Goal: Information Seeking & Learning: Learn about a topic

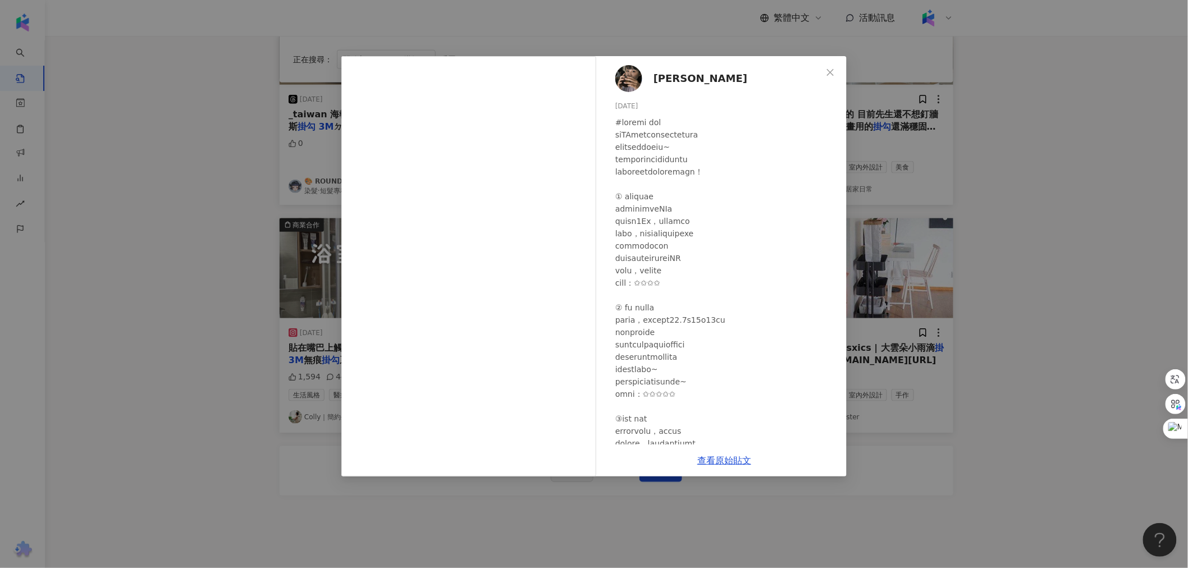
click at [254, 271] on div "[PERSON_NAME] [DATE] 隱藏 3 4,247 查看原始貼文" at bounding box center [594, 284] width 1188 height 568
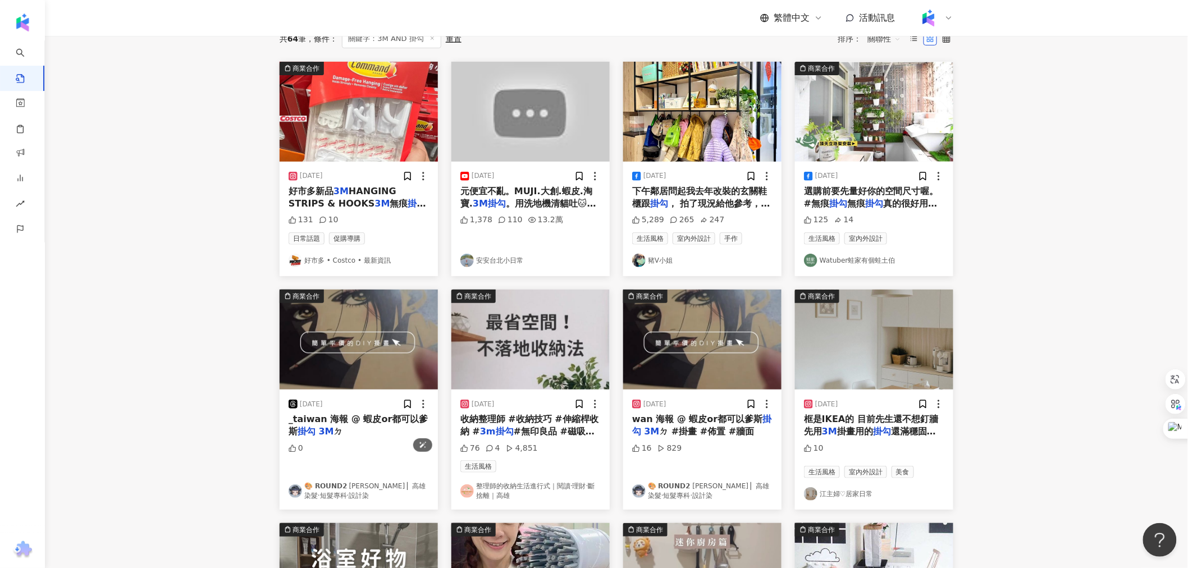
scroll to position [187, 0]
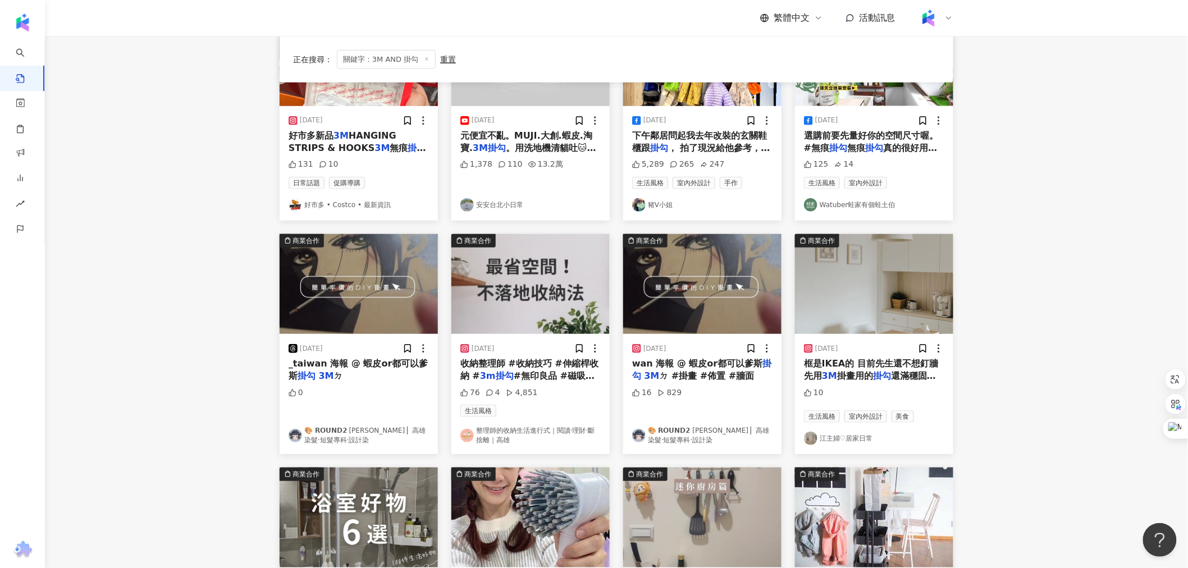
click at [826, 274] on img "button" at bounding box center [874, 284] width 158 height 100
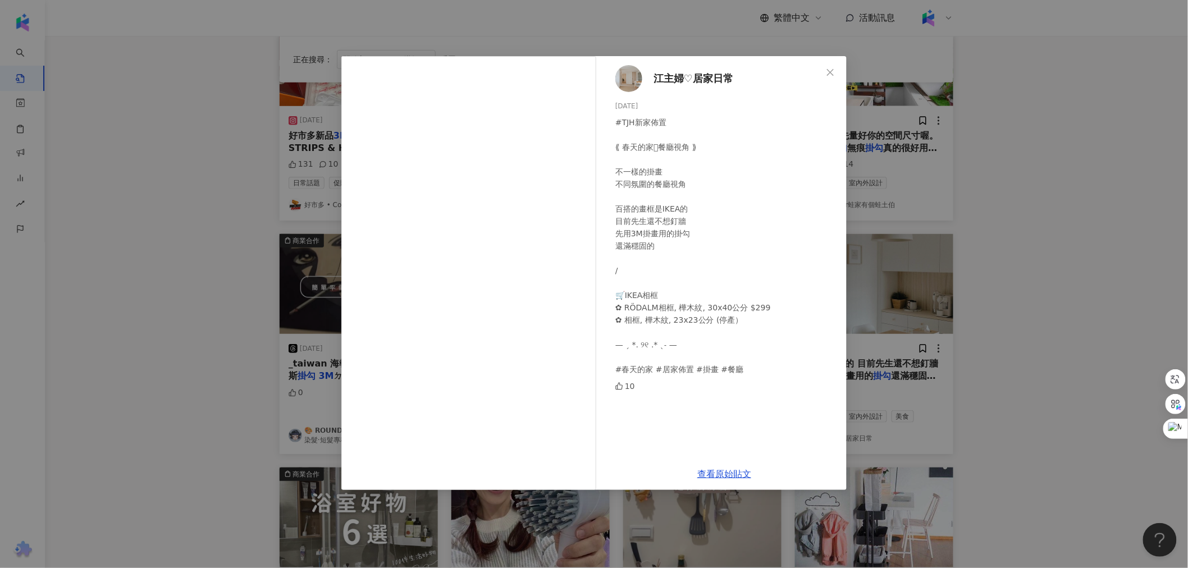
click at [947, 193] on div "江主婦♡居家日常 [DATE] #TJH新家佈置 ⟪ 春天的家𓍯餐廳視角 ⟫ 不一樣的掛畫 不同氛圍的餐廳視角 百搭的畫框是IKEA的 目前先生還不想釘牆 先…" at bounding box center [594, 284] width 1188 height 568
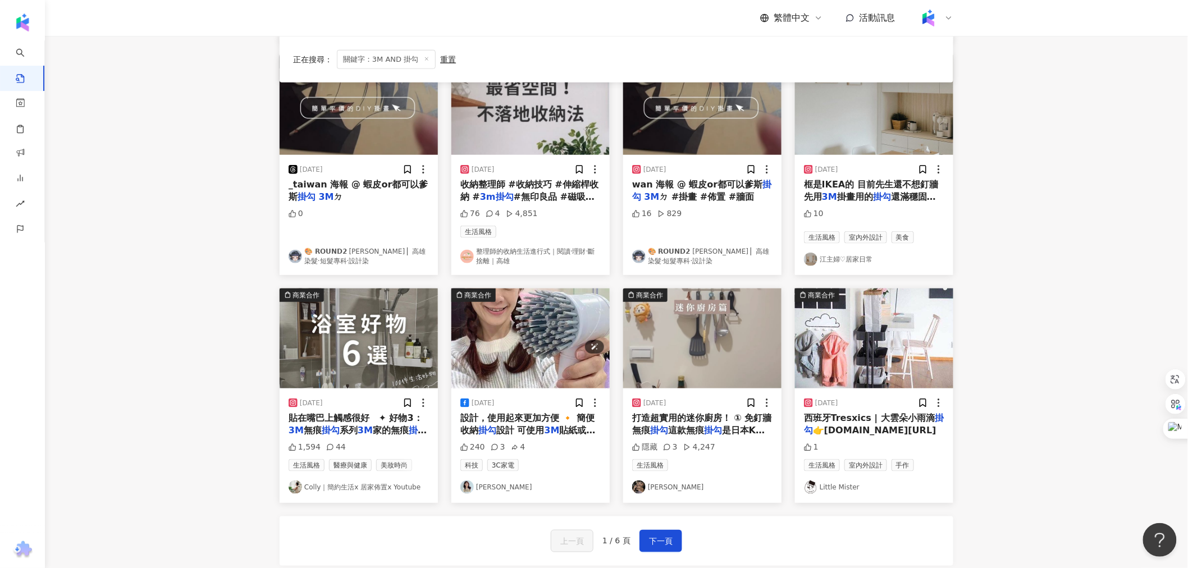
scroll to position [394, 0]
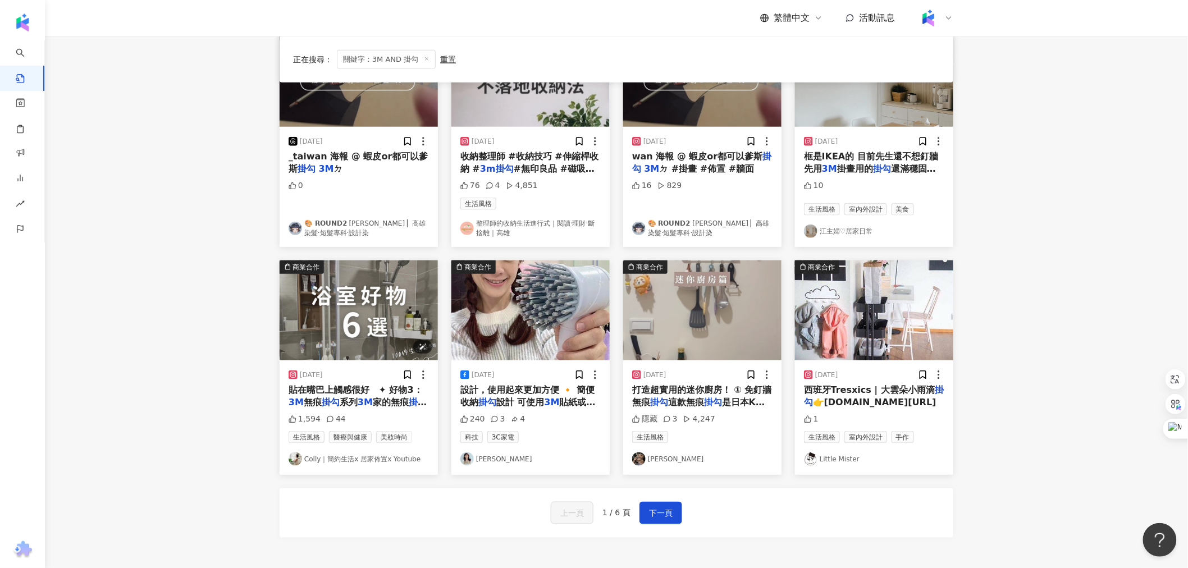
click at [402, 311] on img "button" at bounding box center [359, 311] width 158 height 100
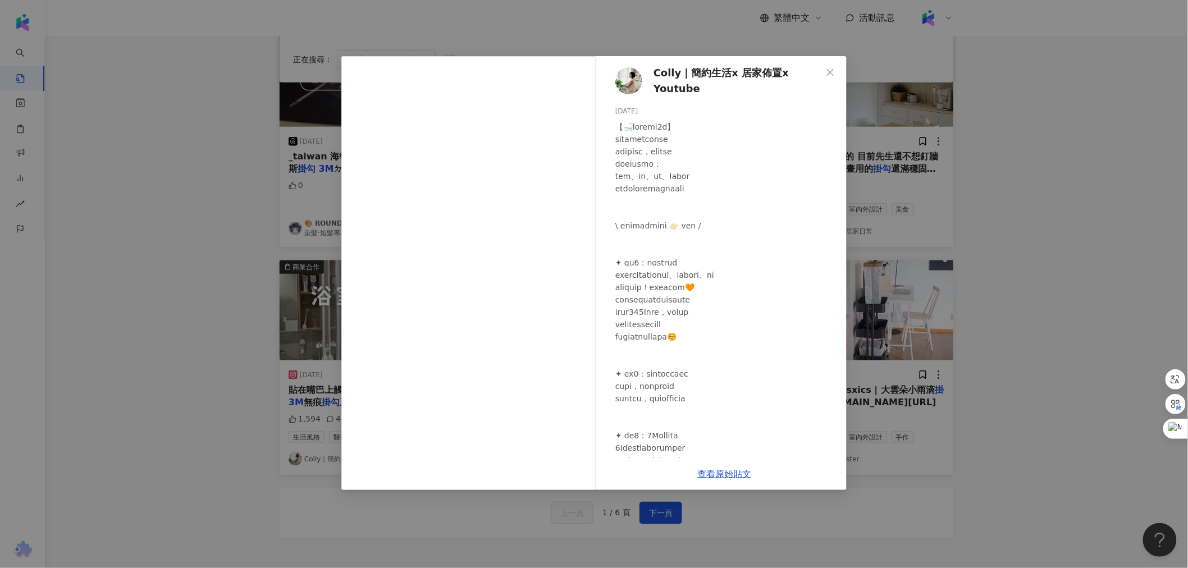
click at [274, 275] on div "Colly｜簡約生活x 居家佈置x Youtube [DATE] 1,594 44 查看原始貼文" at bounding box center [594, 284] width 1188 height 568
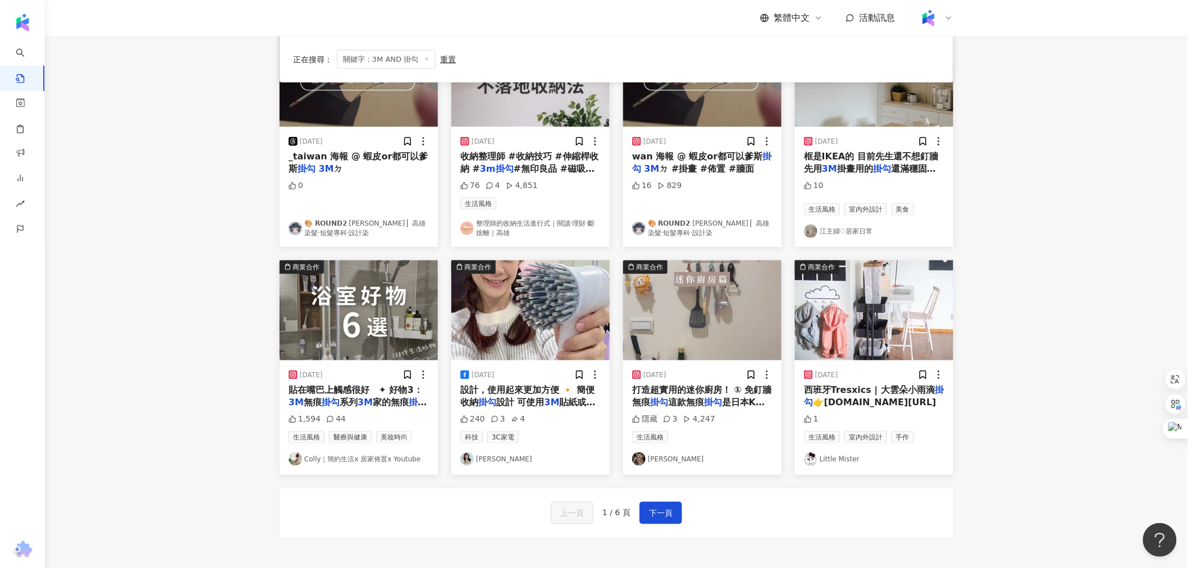
scroll to position [457, 0]
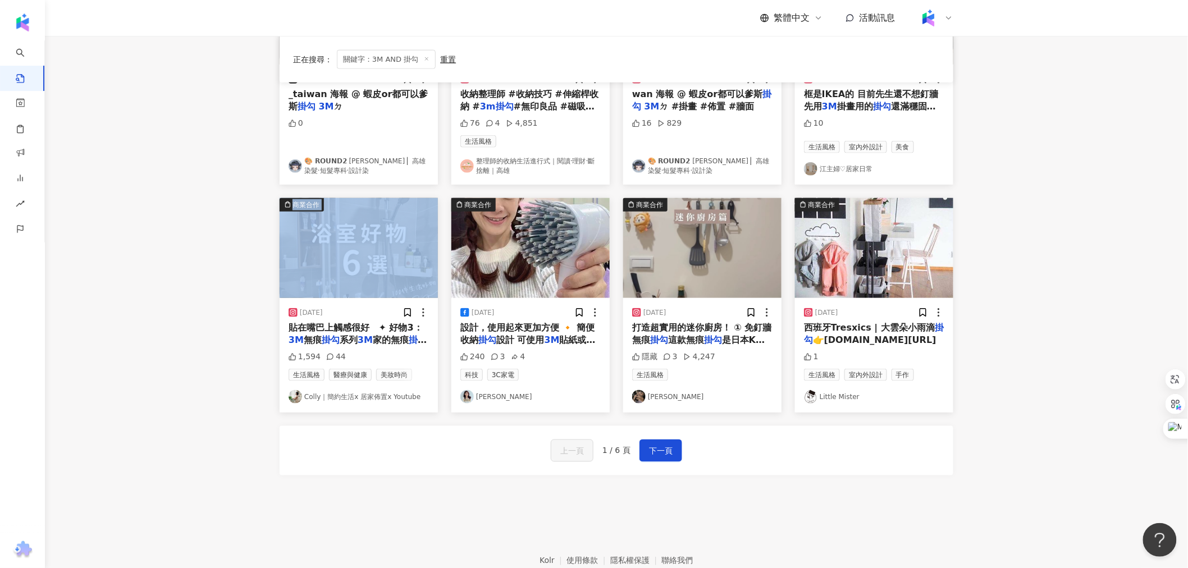
drag, startPoint x: 274, startPoint y: 275, endPoint x: 230, endPoint y: 302, distance: 51.4
click at [230, 302] on main "不分平台 ********* 台灣 搜尋 searchOperator 插入語法 完全符合 "" 聯集 OR 交集 AND 排除 - 群組 {} 您可能感興趣…" at bounding box center [616, 41] width 1143 height 924
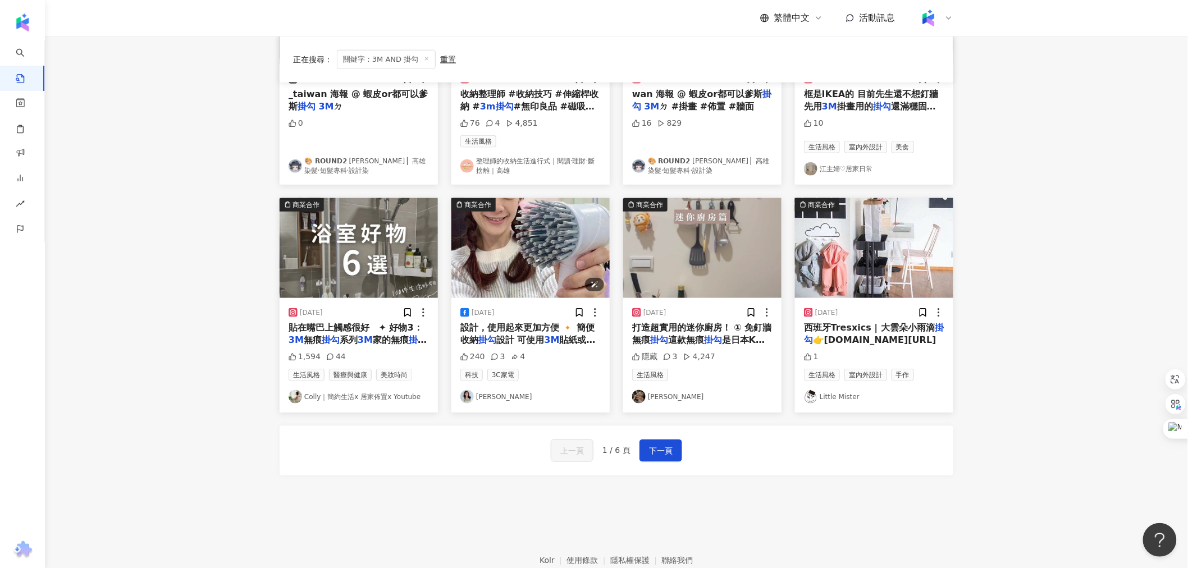
click at [551, 263] on img "button" at bounding box center [531, 248] width 158 height 100
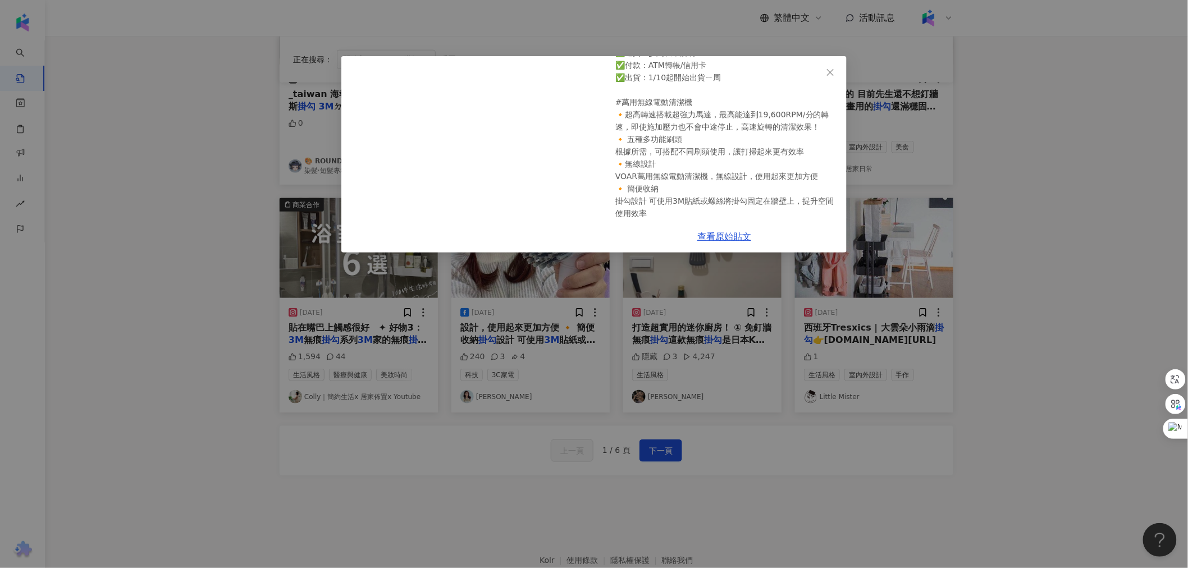
scroll to position [108, 0]
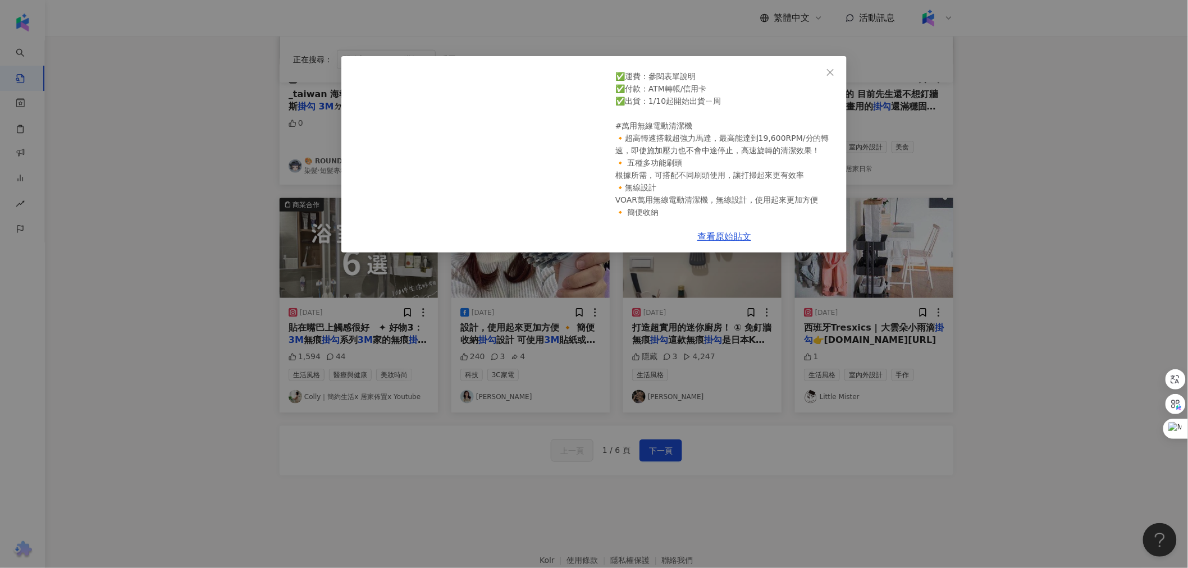
click at [852, 469] on div "[PERSON_NAME] [DATE] 📣柯以柔藍勾勾開團 #限量 『VOAR電動清潔刷/ABKO秒收拖把』 ➡️這裡訂：[URL][DOMAIN_NAME…" at bounding box center [594, 284] width 1188 height 568
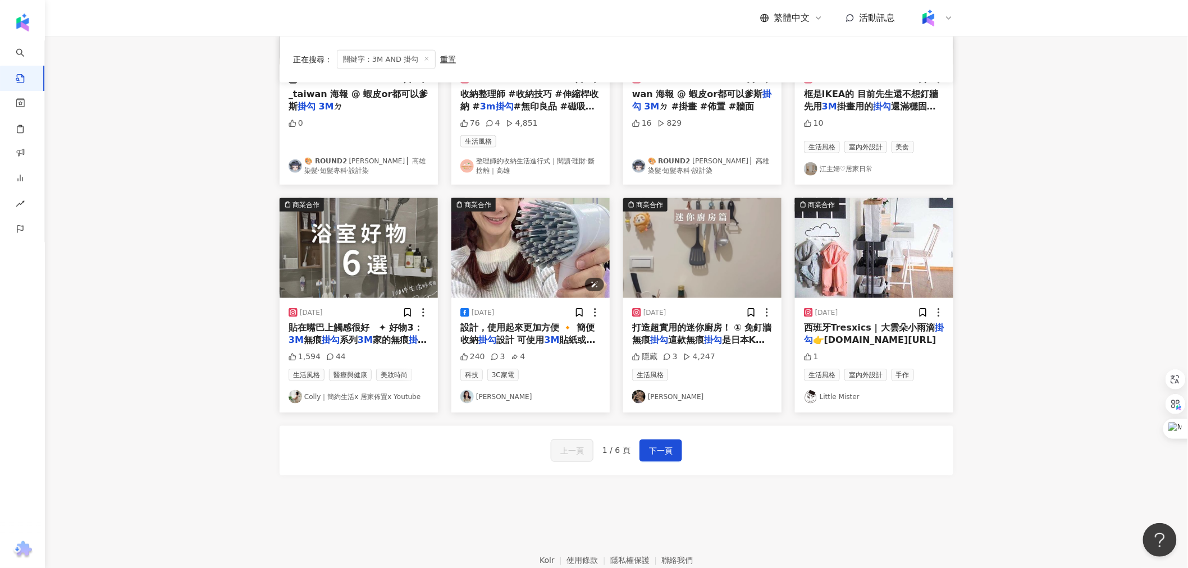
click at [549, 237] on img "button" at bounding box center [531, 248] width 158 height 100
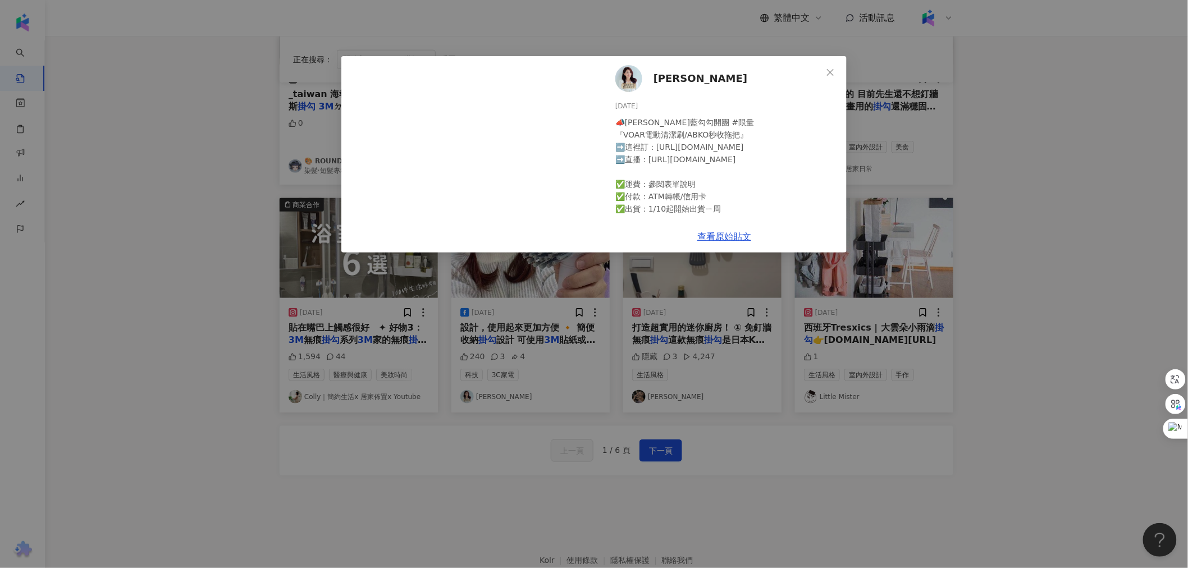
click at [498, 184] on div at bounding box center [469, 154] width 256 height 197
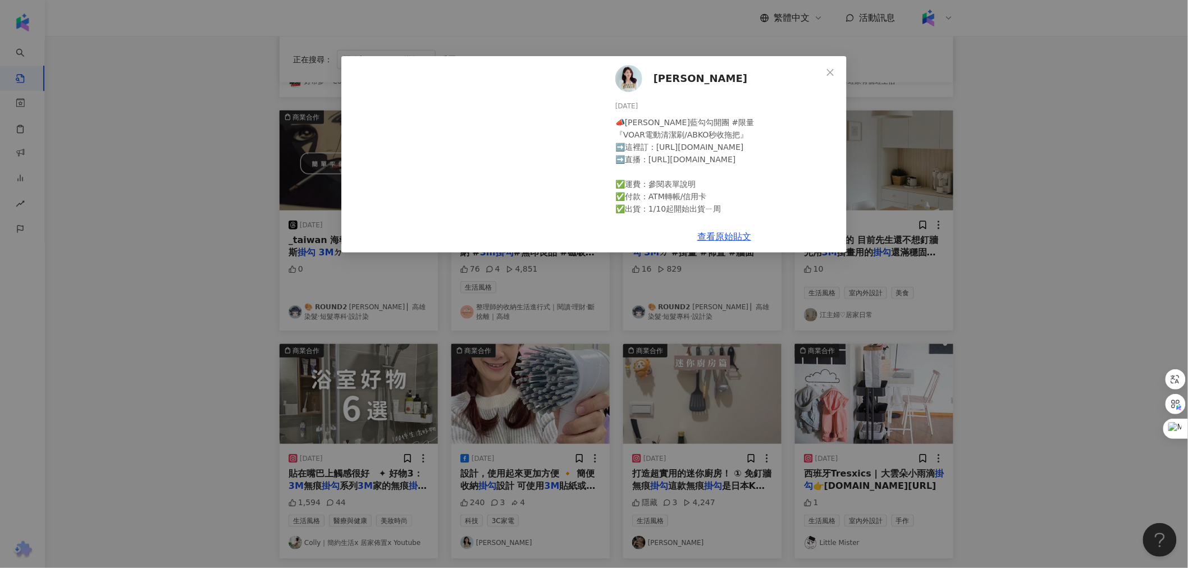
scroll to position [330, 0]
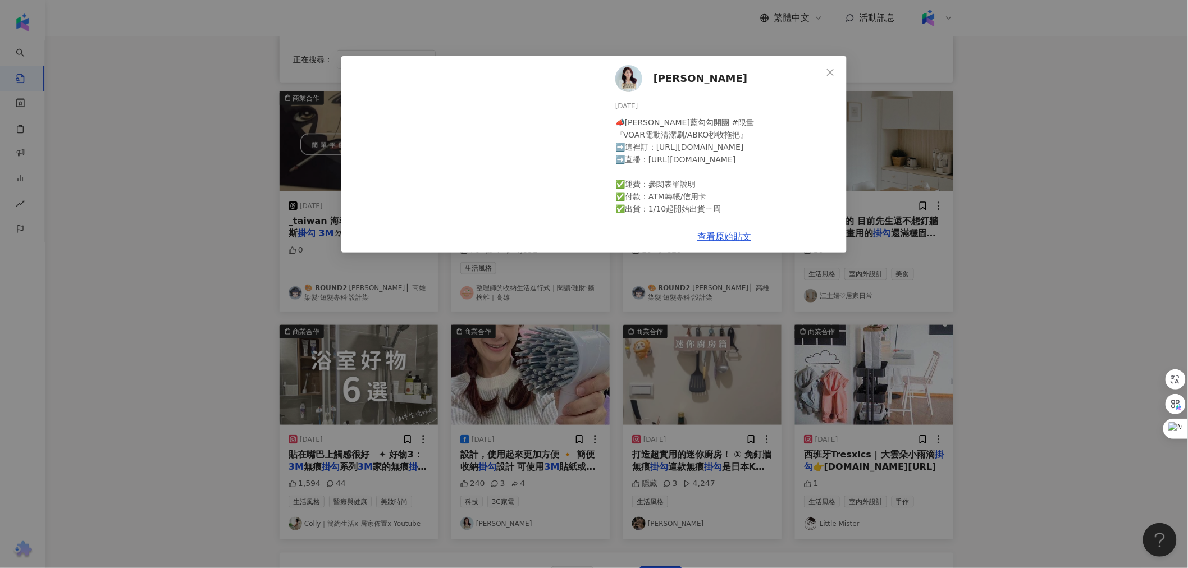
click at [535, 349] on div "[PERSON_NAME] [DATE] 📣柯以柔藍勾勾開團 #限量 『VOAR電動清潔刷/ABKO秒收拖把』 ➡️這裡訂：[URL][DOMAIN_NAME…" at bounding box center [594, 284] width 1188 height 568
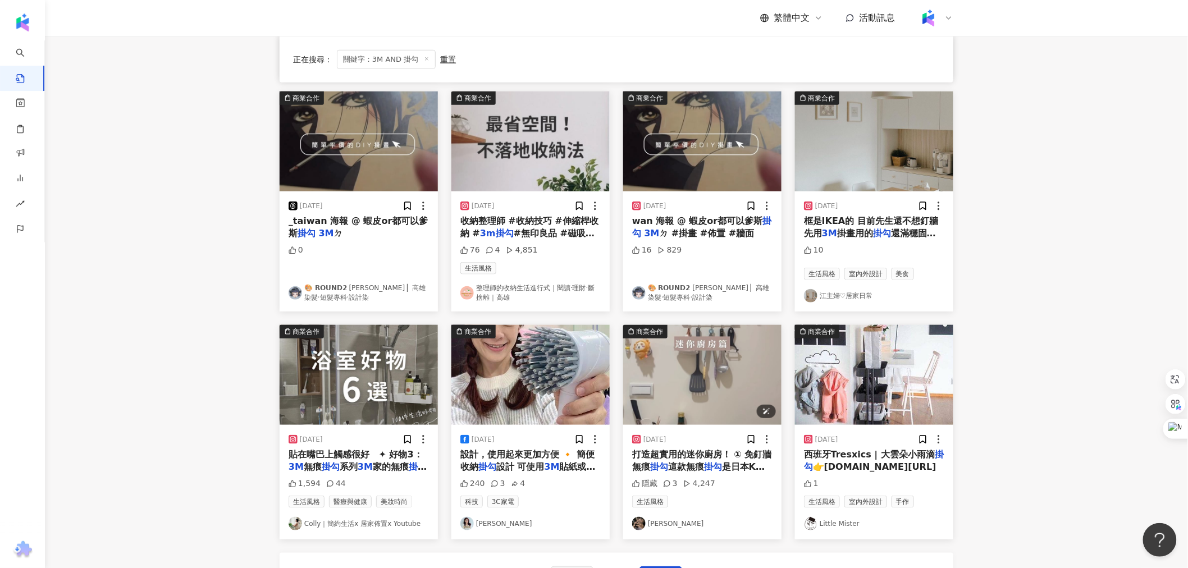
click at [651, 362] on img "button" at bounding box center [702, 375] width 158 height 100
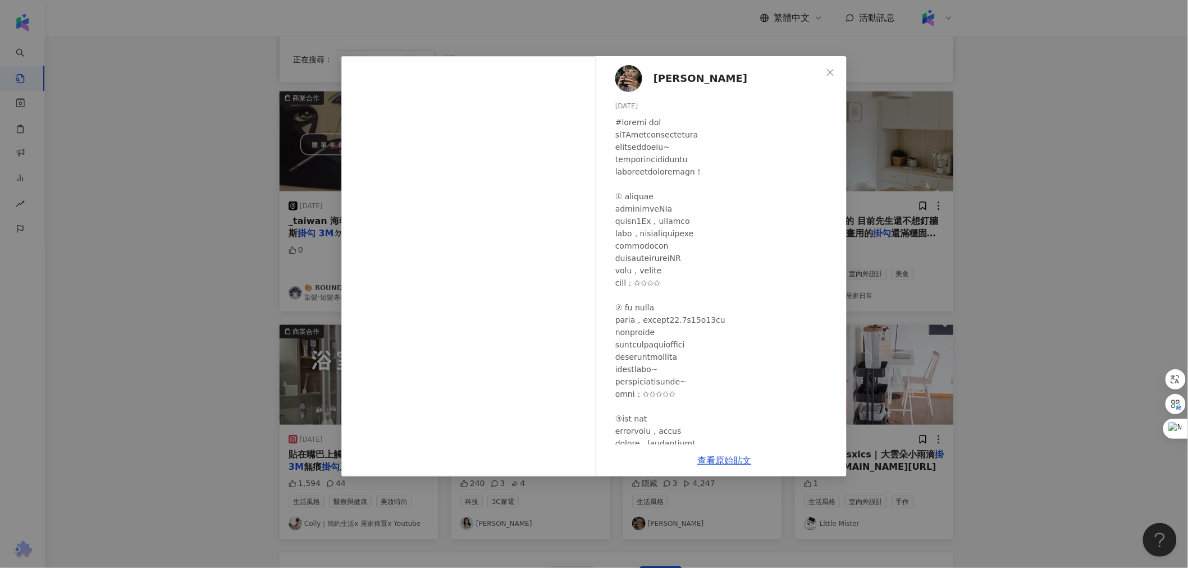
click at [225, 218] on div "[PERSON_NAME] [DATE] 隱藏 3 4,247 查看原始貼文" at bounding box center [594, 284] width 1188 height 568
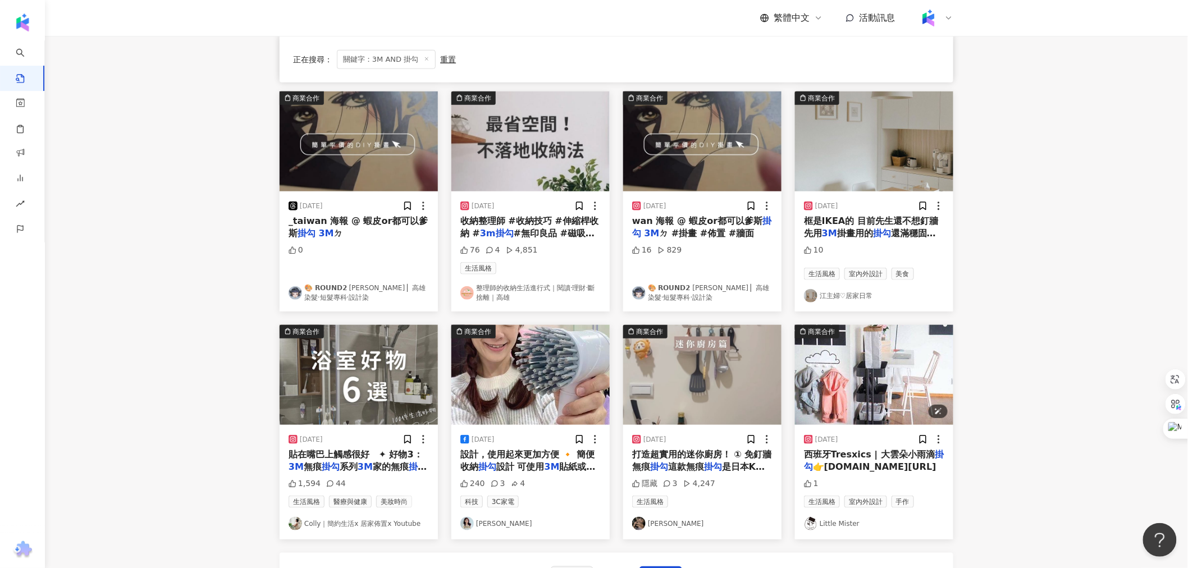
click at [866, 329] on img "button" at bounding box center [874, 375] width 158 height 100
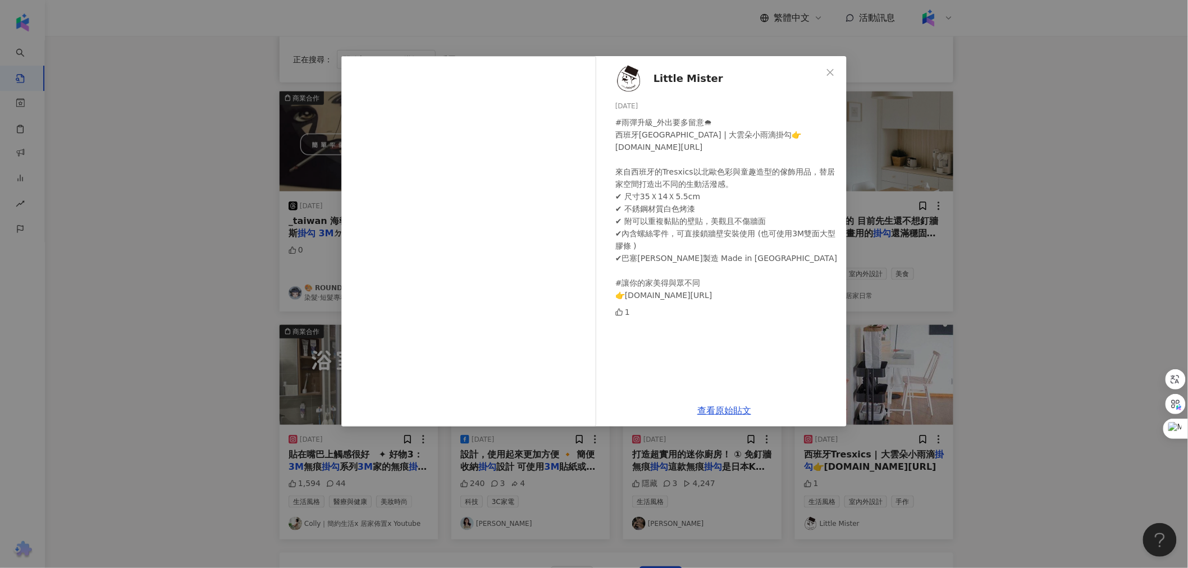
click at [125, 322] on div "Little Mister [DATE] #雨彈升級_外出要多留意🌧 西班牙Tresxics | 大雲朵小雨滴掛勾👉[DOMAIN_NAME][URL] 來自…" at bounding box center [594, 284] width 1188 height 568
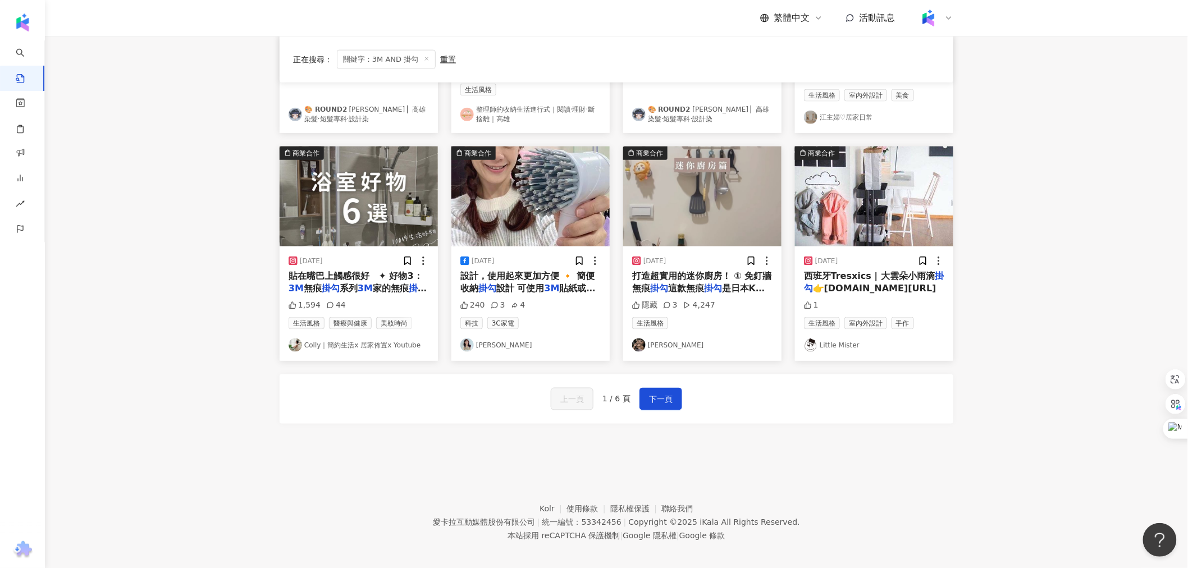
scroll to position [517, 0]
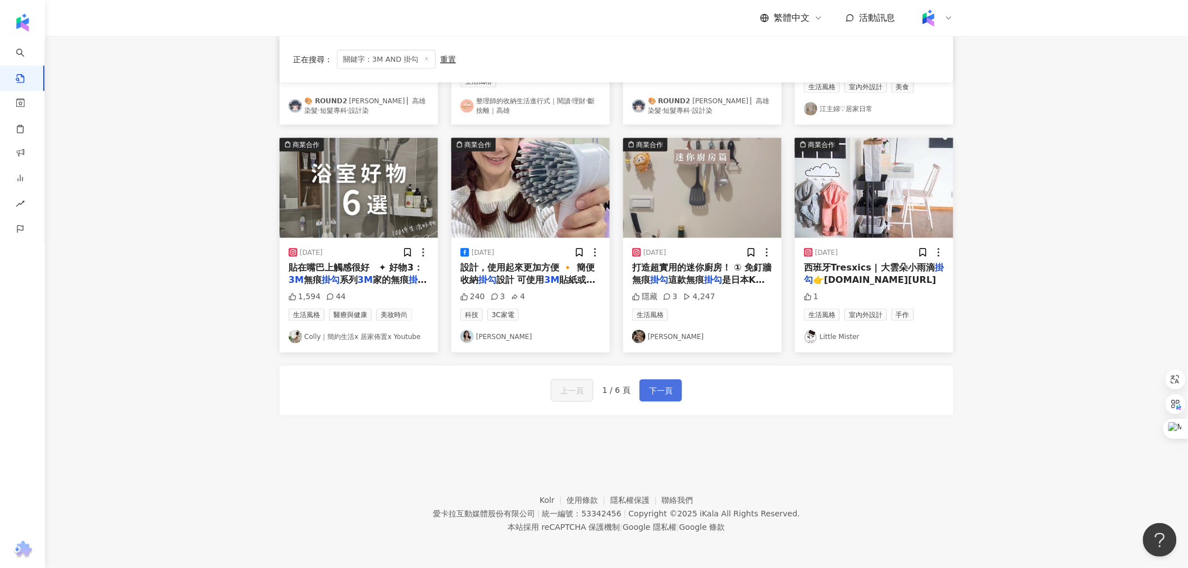
click at [653, 393] on span "下一頁" at bounding box center [661, 391] width 24 height 13
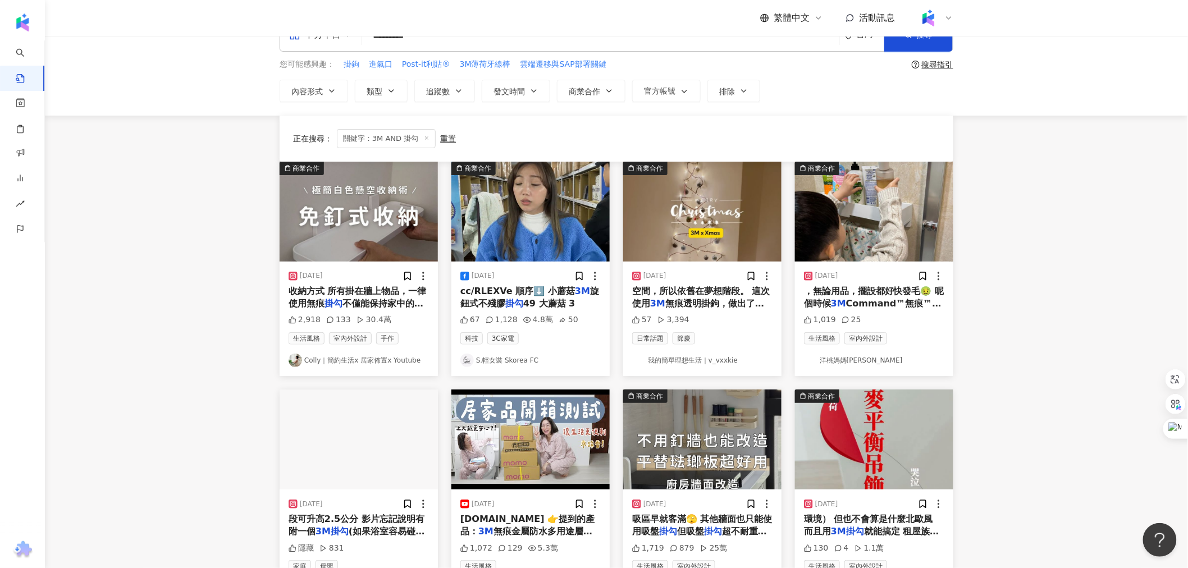
scroll to position [0, 0]
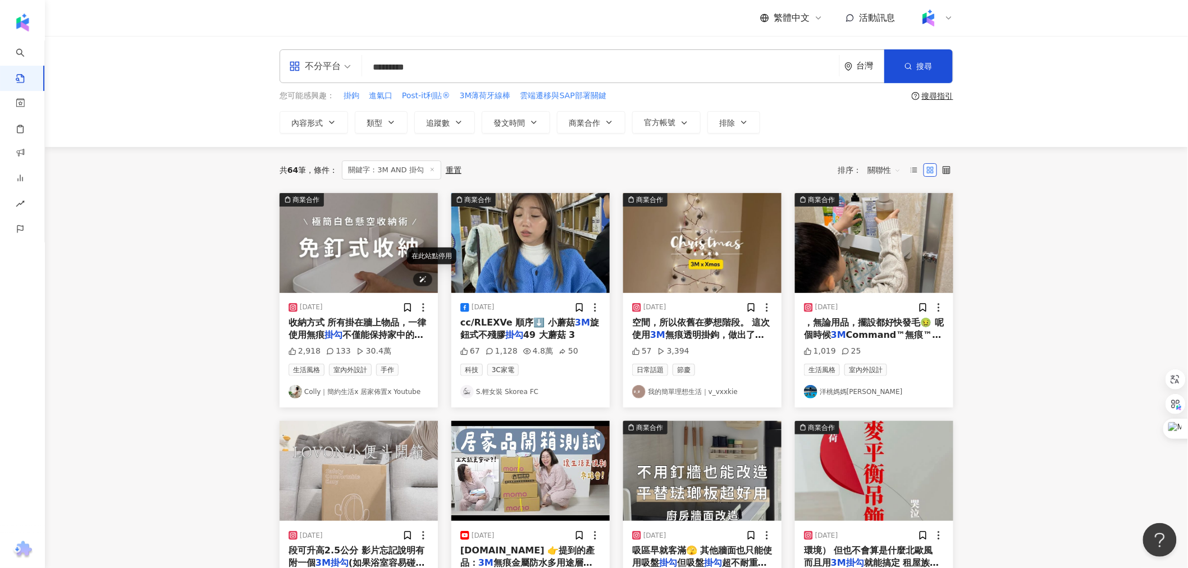
click at [407, 240] on img "button" at bounding box center [359, 243] width 158 height 100
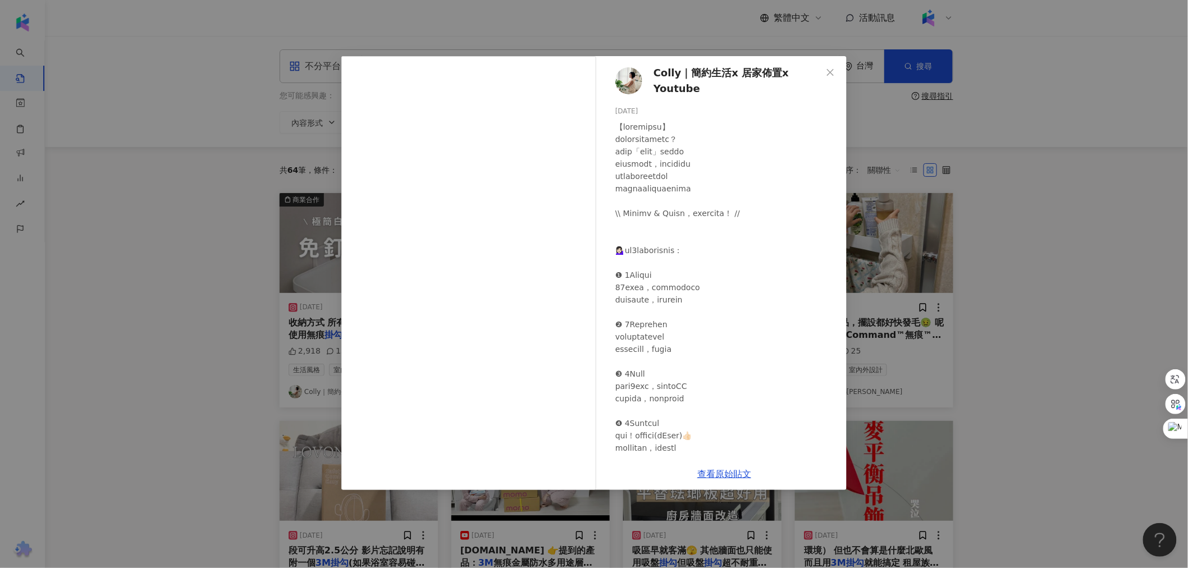
click at [975, 198] on div "Colly｜簡約生活x 居家佈置x Youtube [DATE] 2,918 133 30.4萬 查看原始貼文" at bounding box center [594, 284] width 1188 height 568
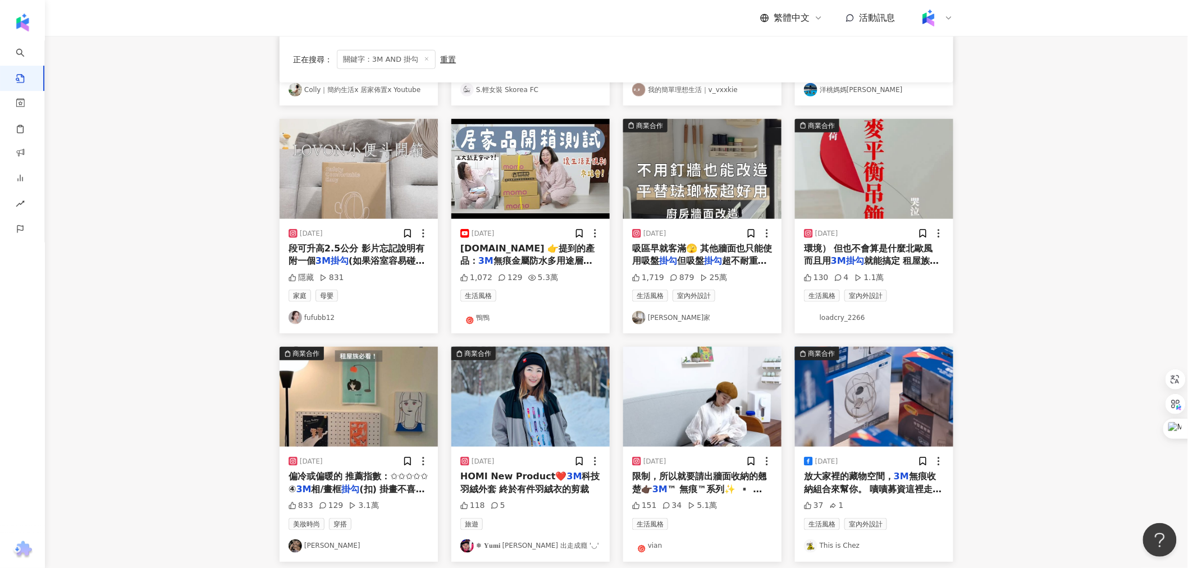
scroll to position [374, 0]
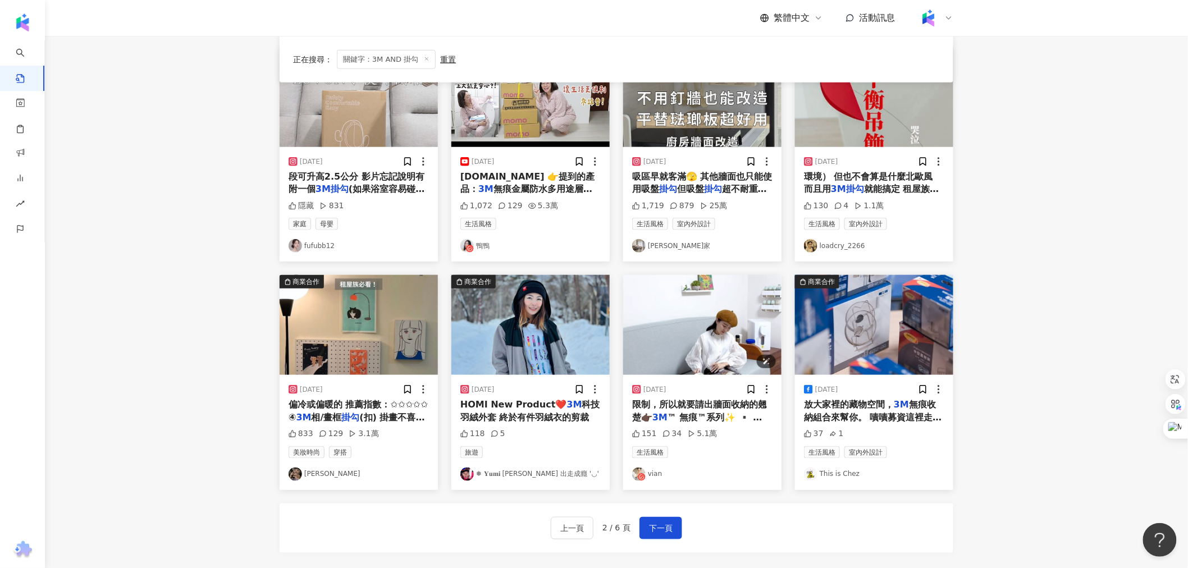
click at [685, 300] on img "button" at bounding box center [702, 325] width 158 height 100
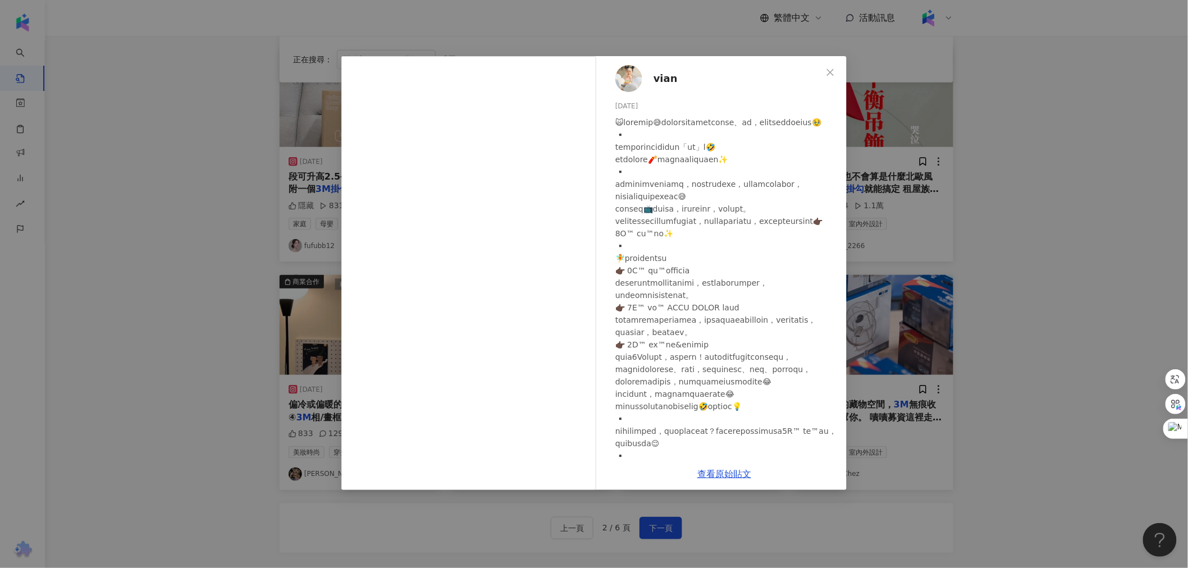
click at [1110, 182] on div "vian [DATE] 151 34 5.1萬 查看原始貼文" at bounding box center [594, 284] width 1188 height 568
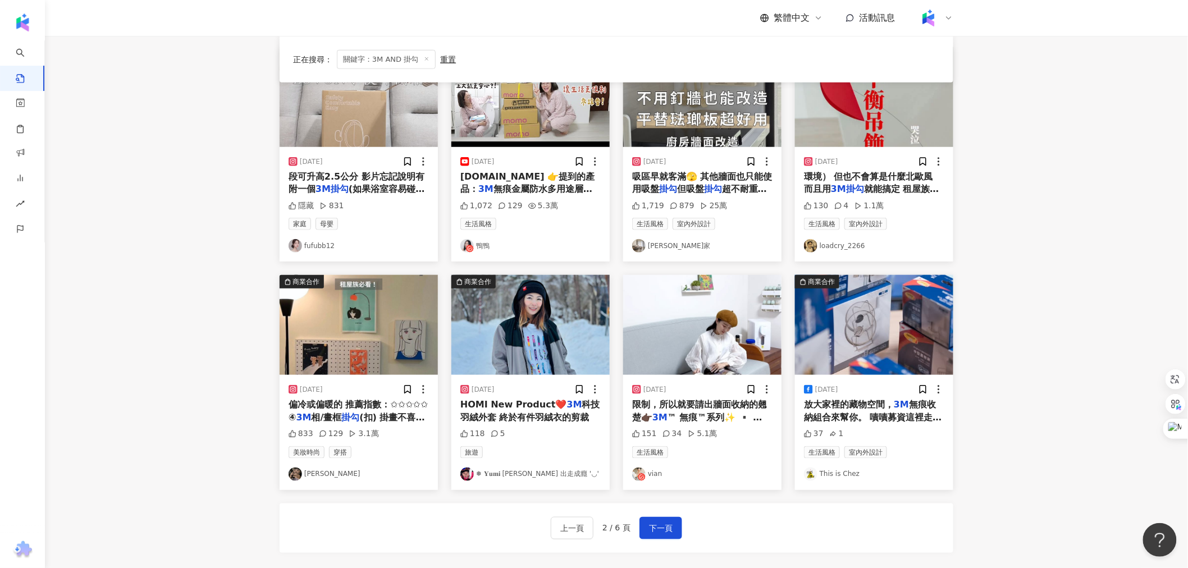
scroll to position [436, 0]
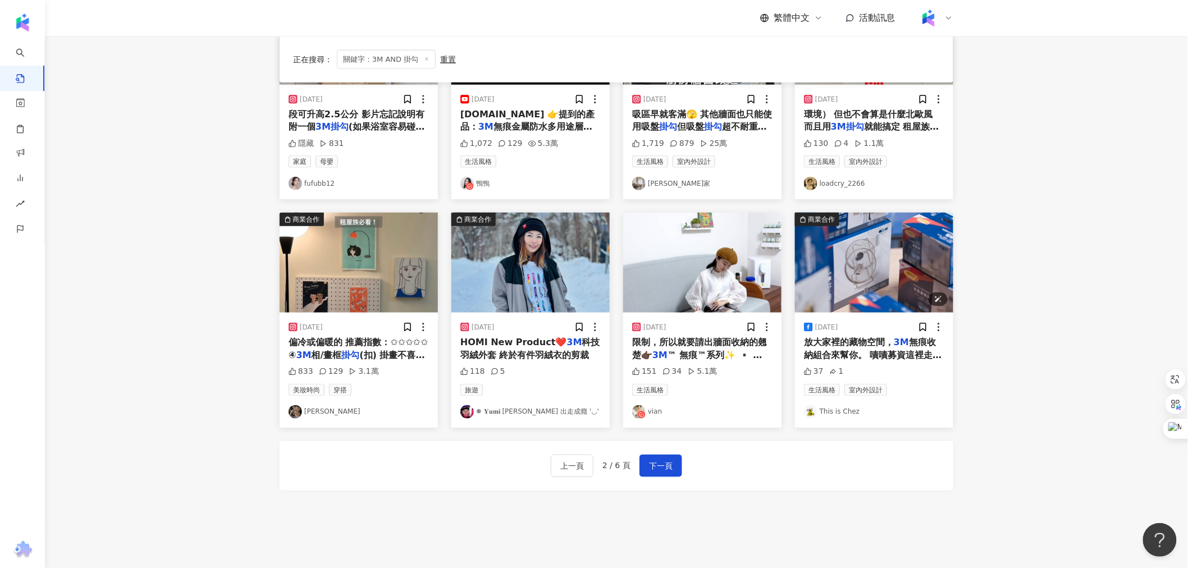
click at [870, 243] on img "button" at bounding box center [874, 263] width 158 height 100
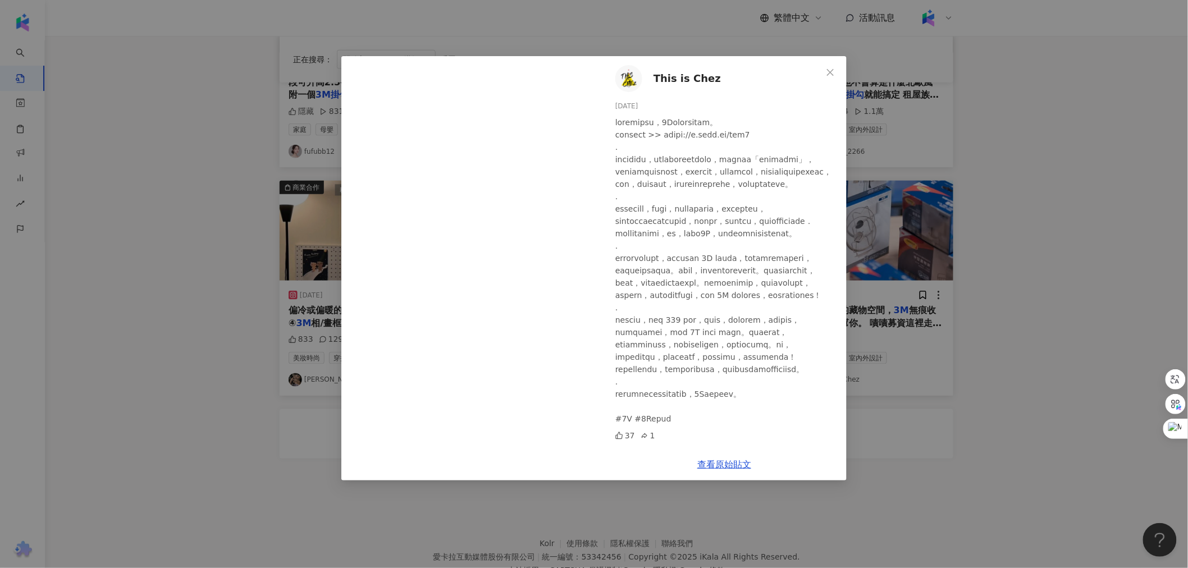
scroll to position [499, 0]
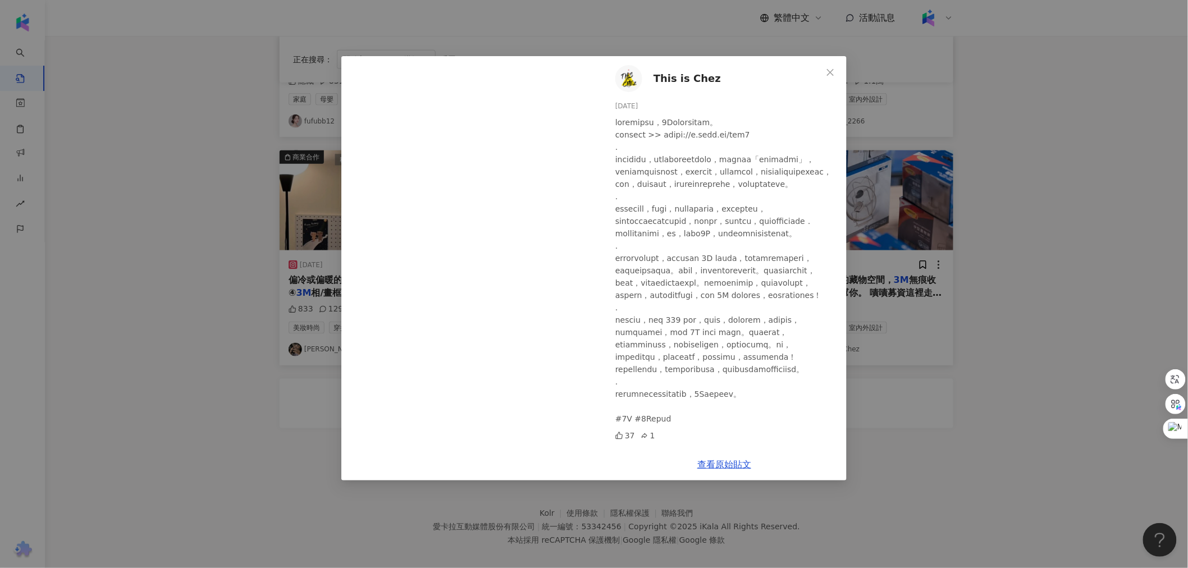
click at [1028, 312] on div "This is Chez [DATE] 37 1 查看原始貼文" at bounding box center [594, 284] width 1188 height 568
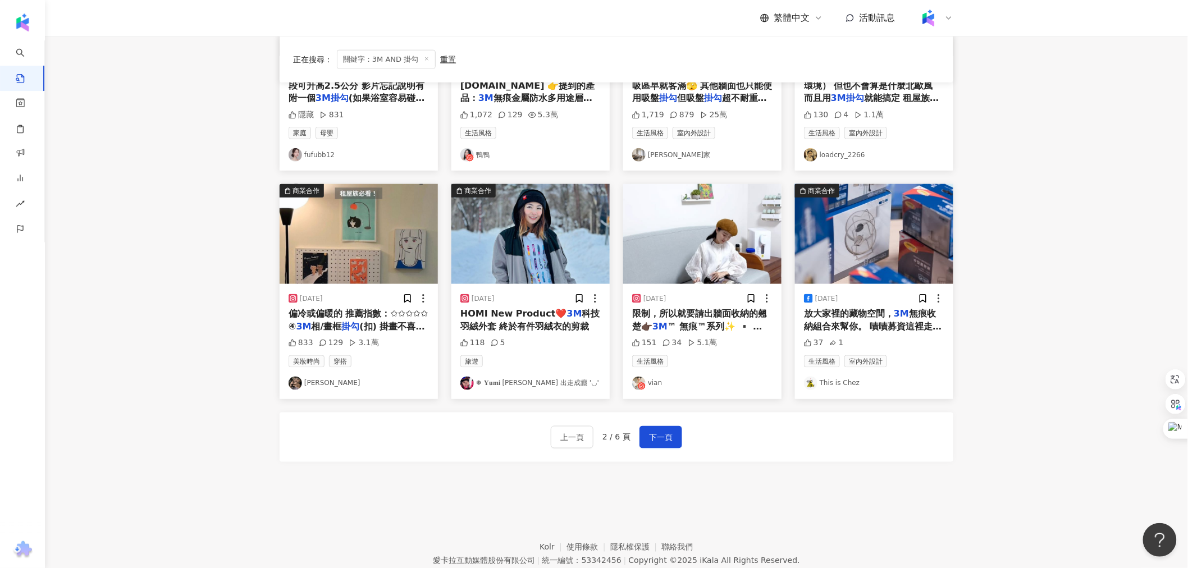
scroll to position [436, 0]
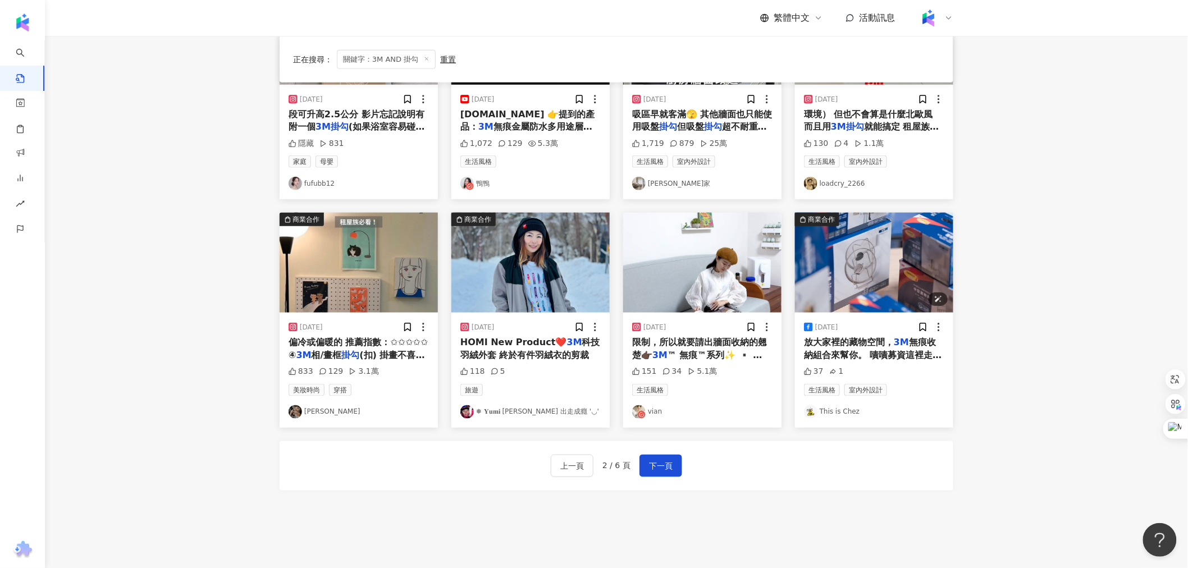
click at [880, 285] on img "button" at bounding box center [874, 263] width 158 height 100
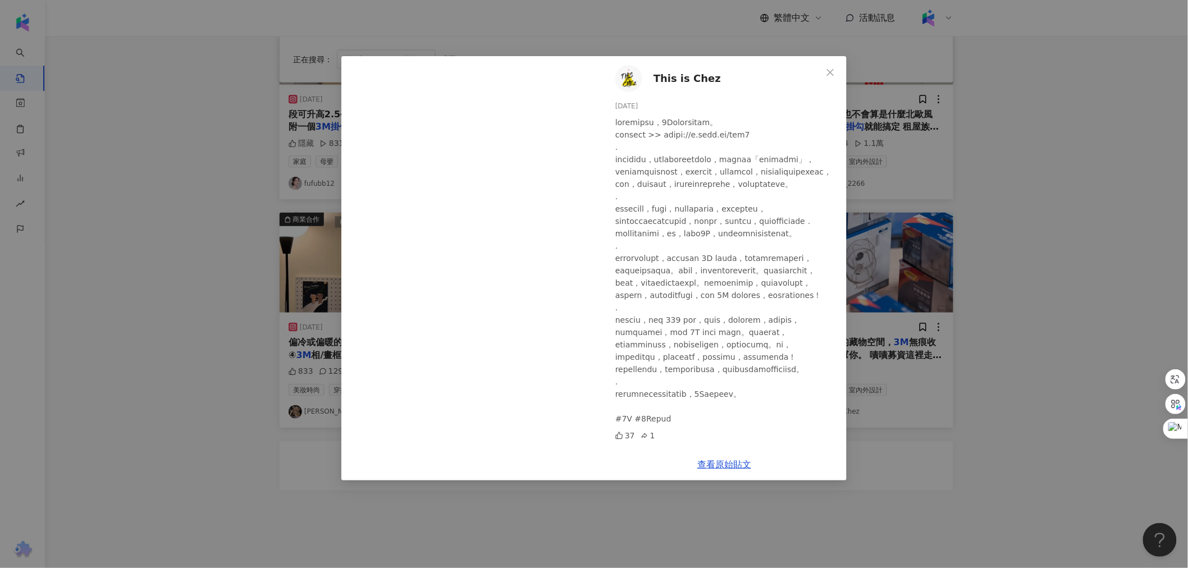
click at [1028, 308] on div "This is Chez [DATE] 37 1 查看原始貼文" at bounding box center [594, 284] width 1188 height 568
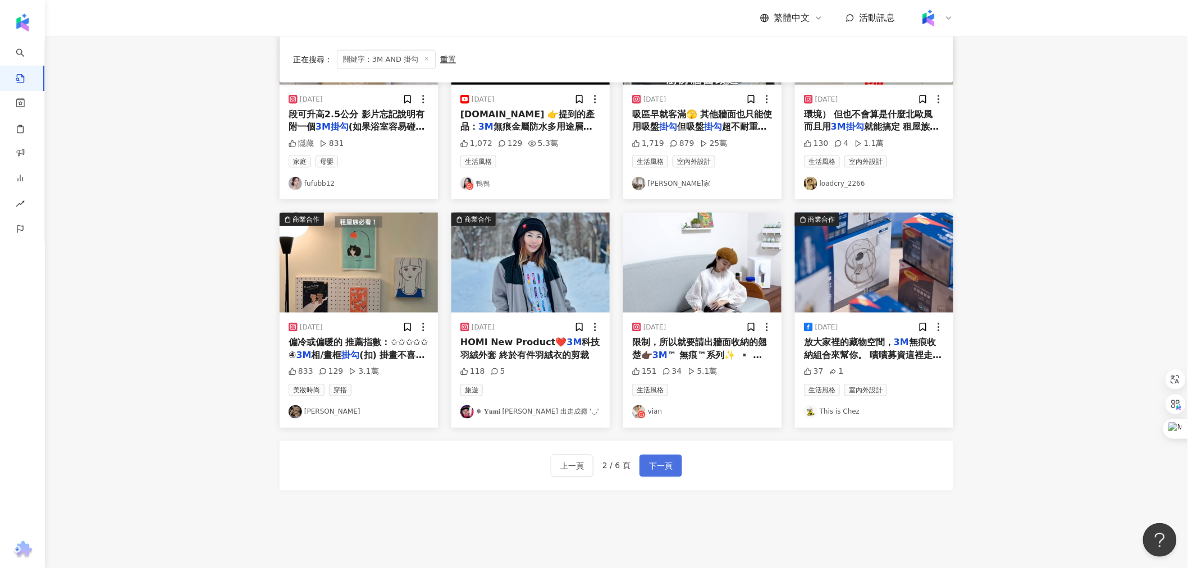
click at [671, 466] on span "下一頁" at bounding box center [661, 466] width 24 height 13
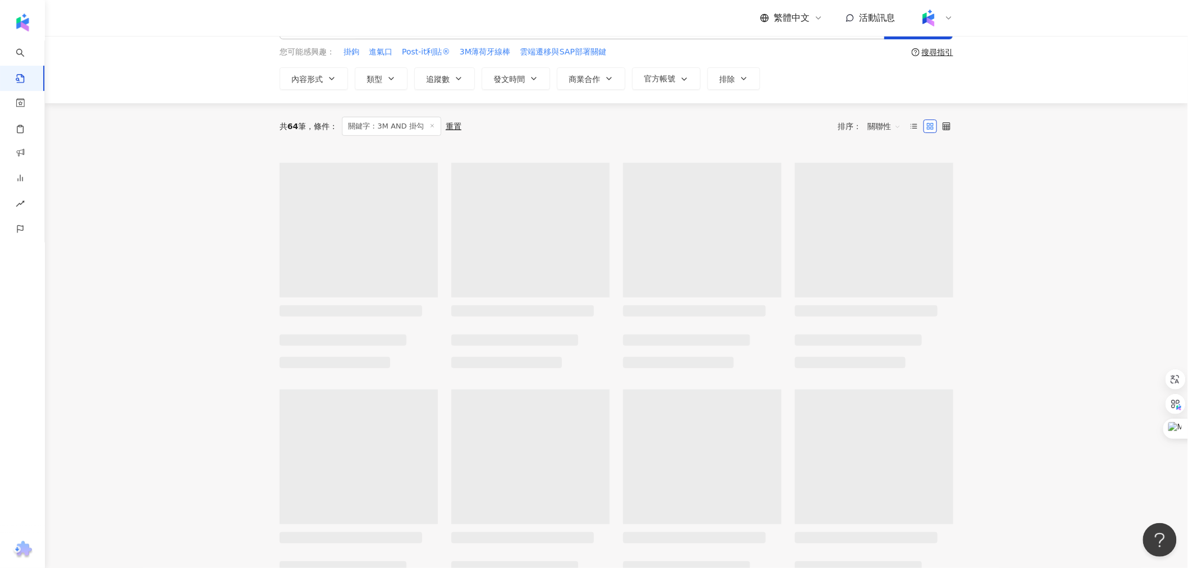
scroll to position [0, 0]
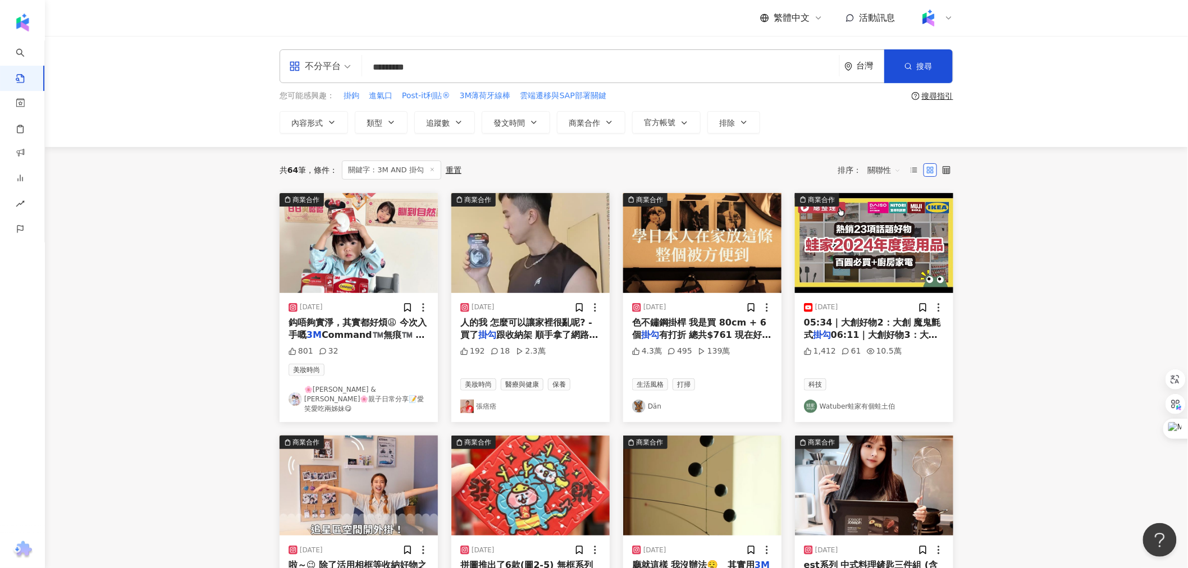
click at [885, 165] on span "關聯性" at bounding box center [885, 170] width 34 height 18
click at [884, 209] on div "互動數" at bounding box center [885, 212] width 31 height 12
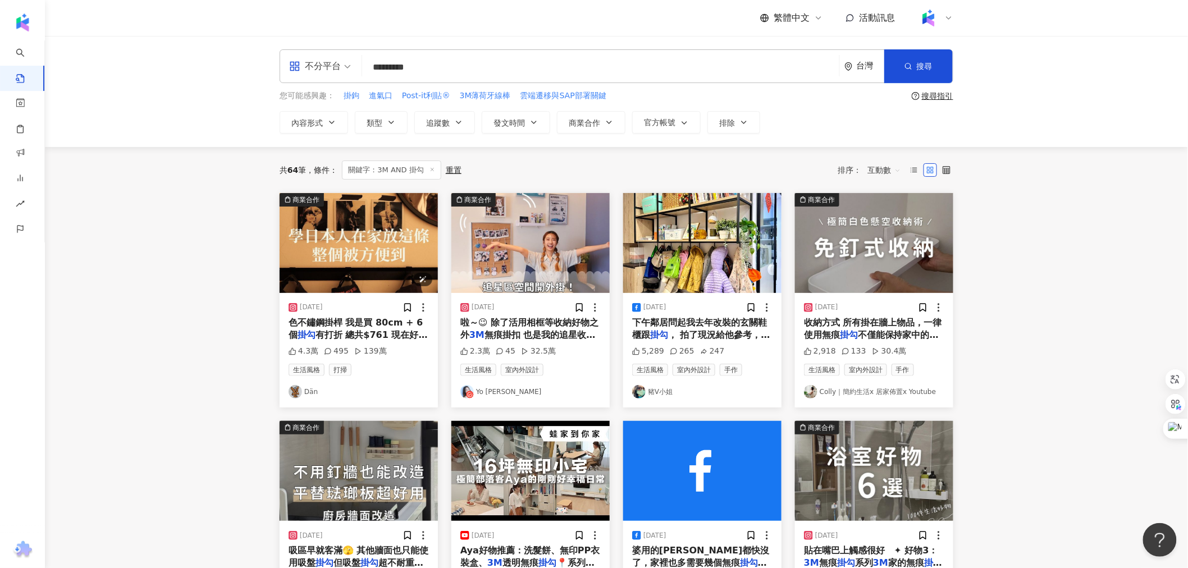
click at [358, 234] on img "button" at bounding box center [359, 243] width 158 height 100
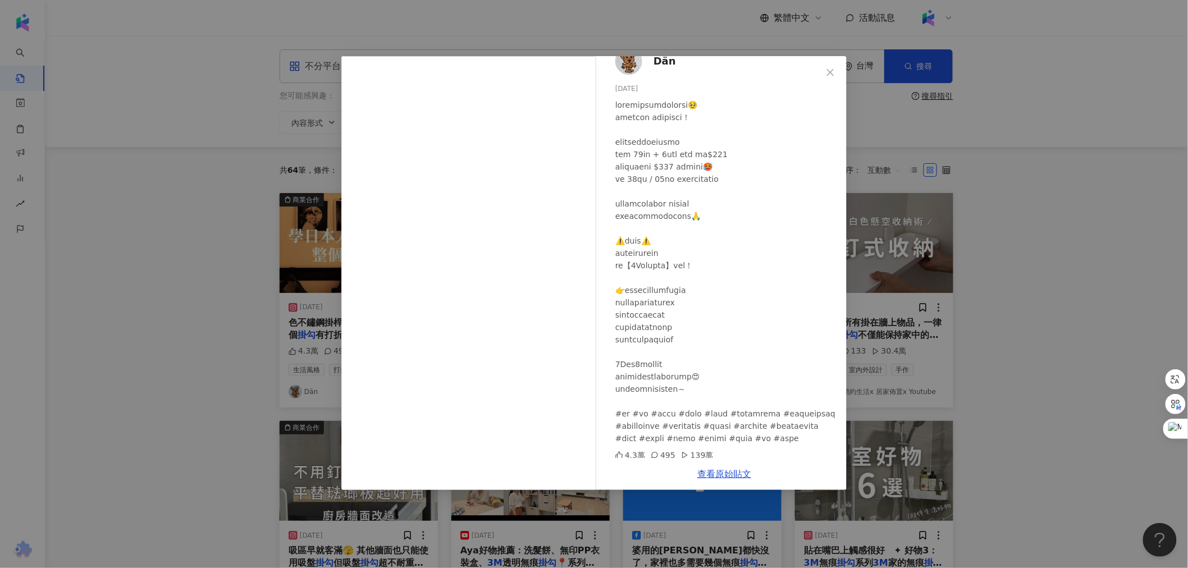
scroll to position [33, 0]
click at [1012, 265] on div "Dän [DATE] 4.3萬 495 139萬 查看原始貼文" at bounding box center [594, 284] width 1188 height 568
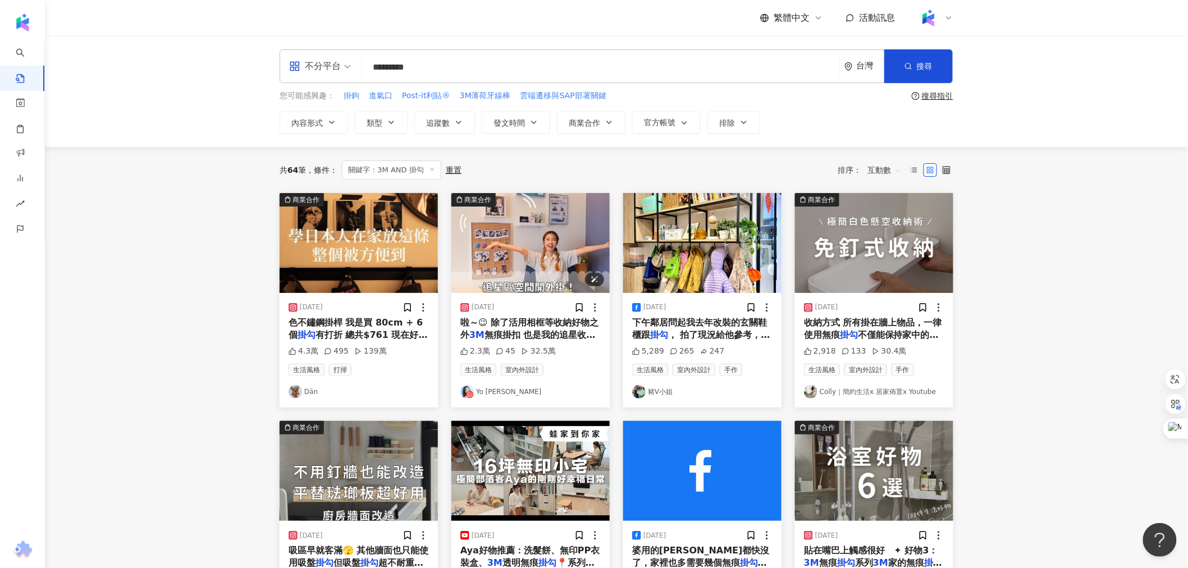
click at [590, 252] on img "button" at bounding box center [531, 243] width 158 height 100
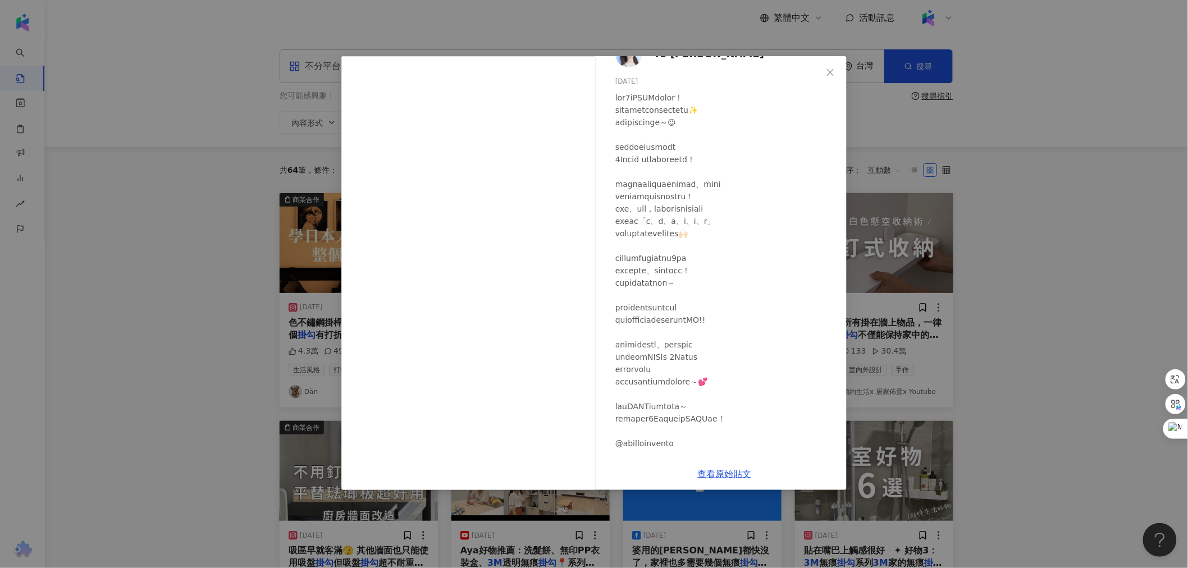
scroll to position [0, 0]
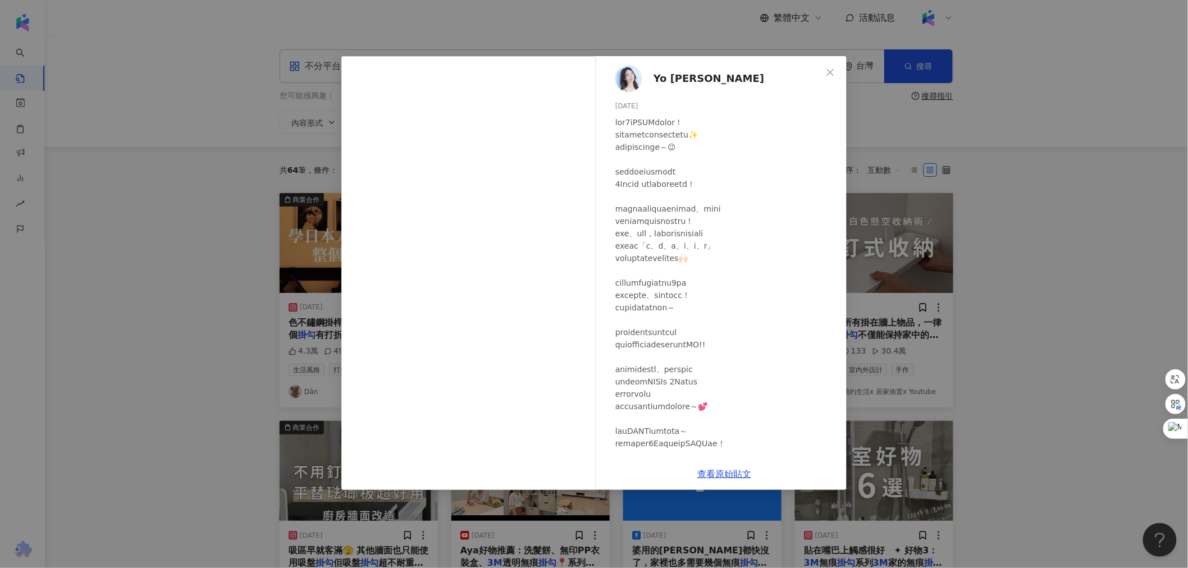
click at [896, 285] on div "Yo [PERSON_NAME] [DATE] 2.3萬 45 32.5萬 查看原始貼文" at bounding box center [594, 284] width 1188 height 568
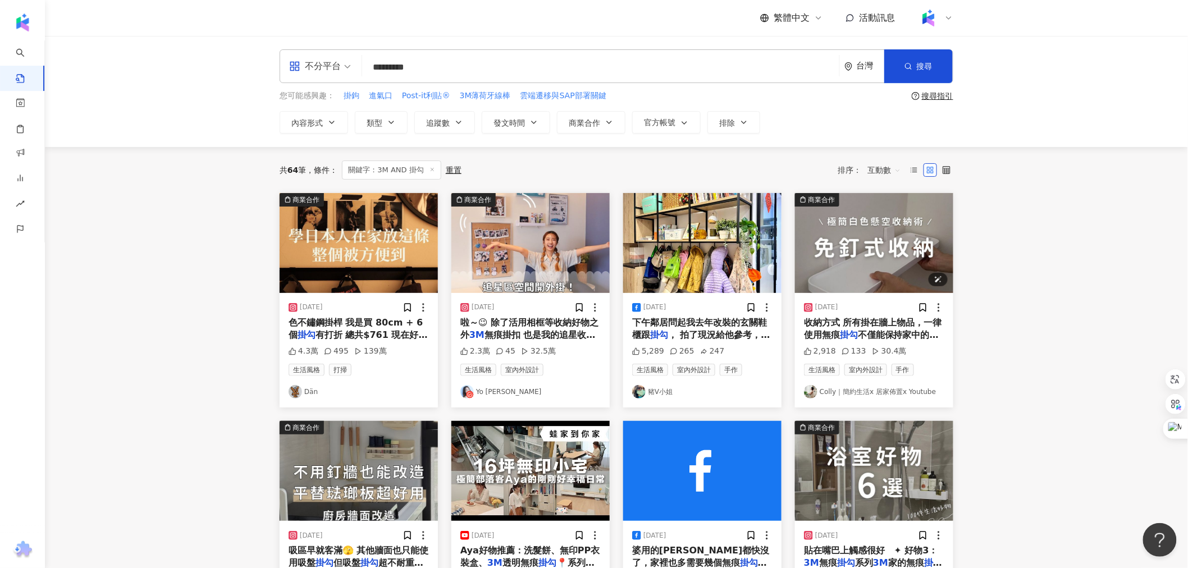
click at [813, 251] on img "button" at bounding box center [874, 243] width 158 height 100
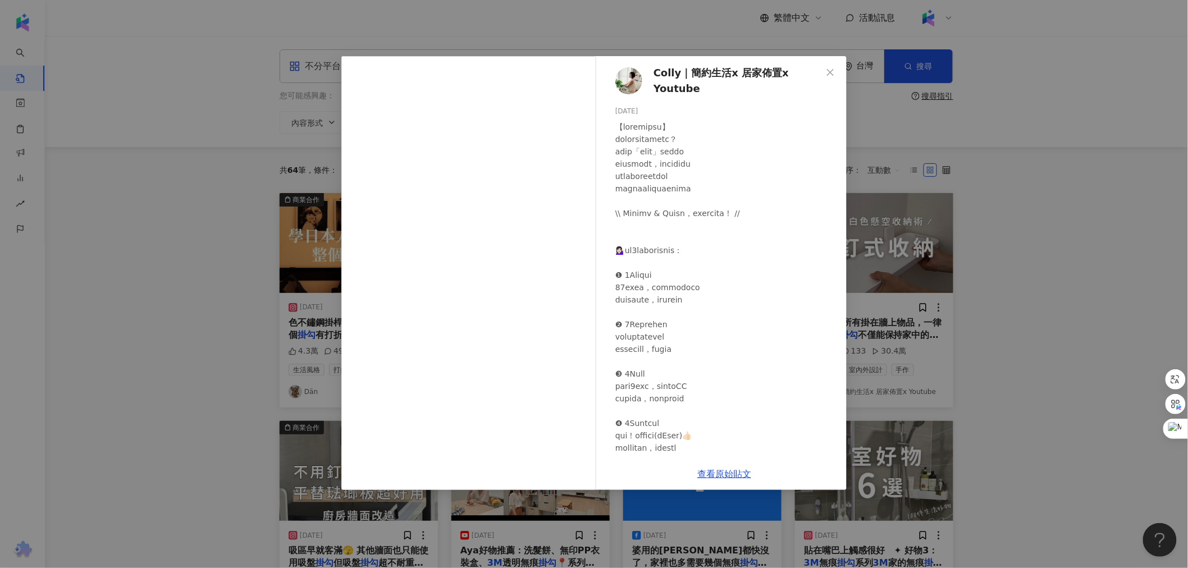
click at [276, 355] on div "Colly｜簡約生活x 居家佈置x Youtube [DATE] 2,918 133 30.4萬 查看原始貼文" at bounding box center [594, 284] width 1188 height 568
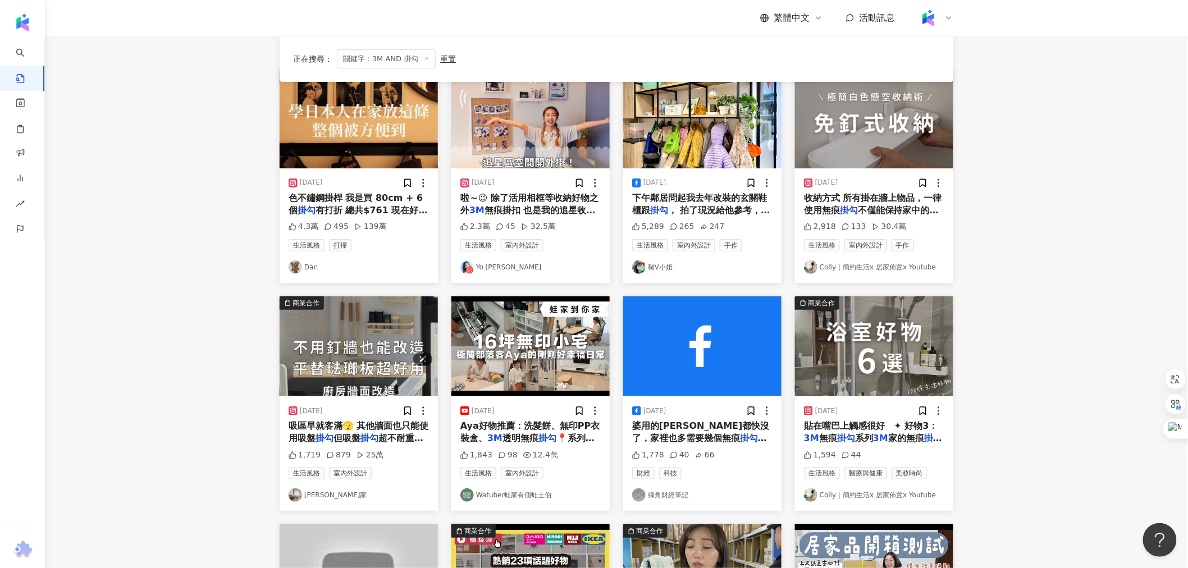
scroll to position [187, 0]
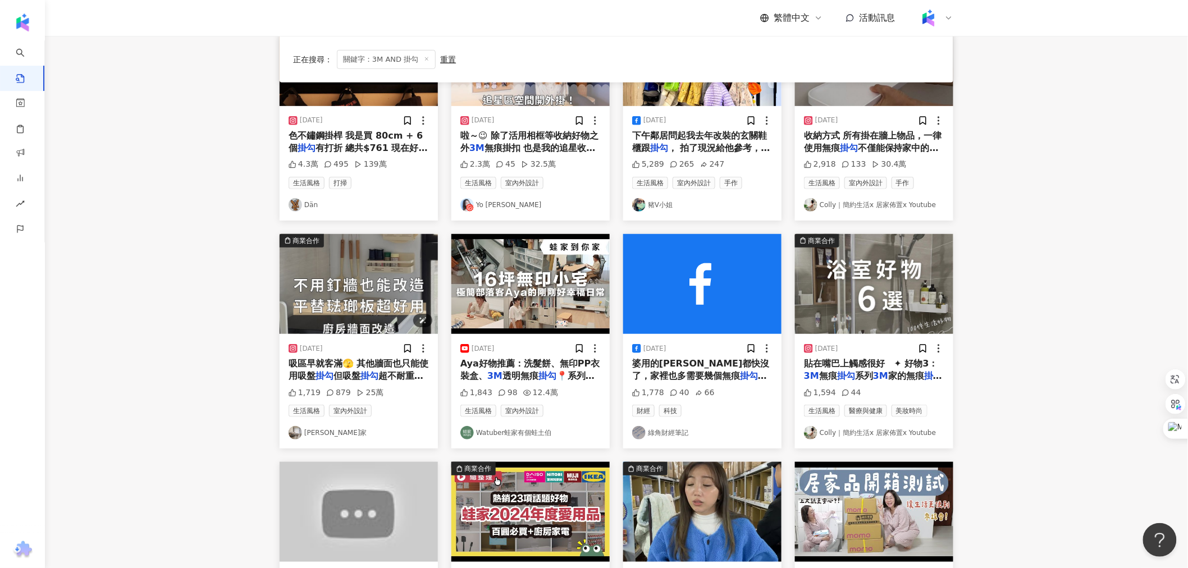
click at [362, 306] on img "button" at bounding box center [359, 284] width 158 height 100
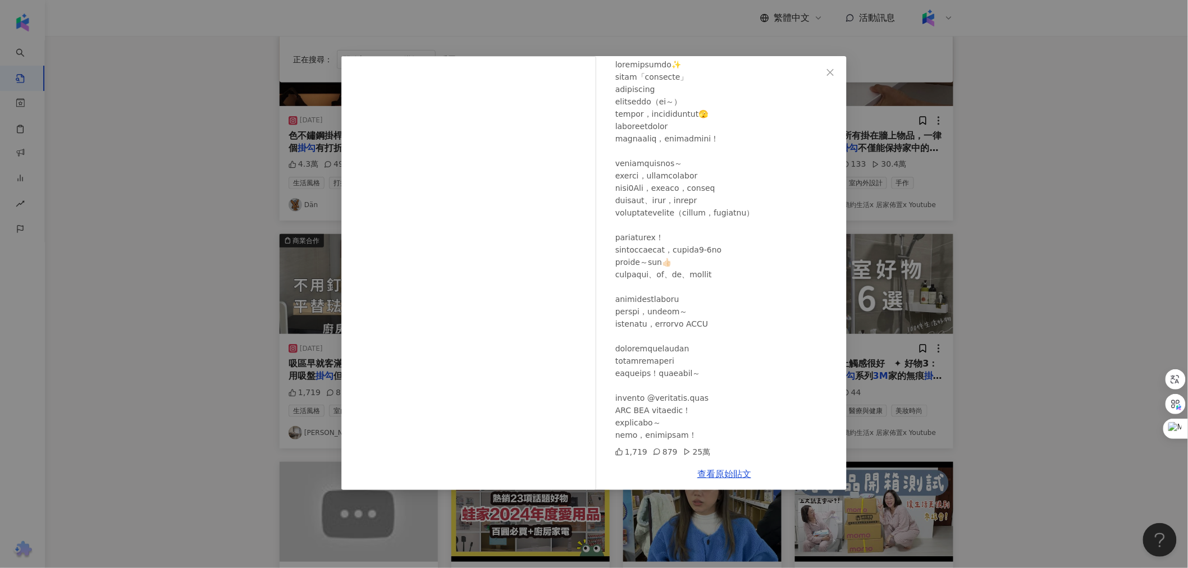
scroll to position [0, 0]
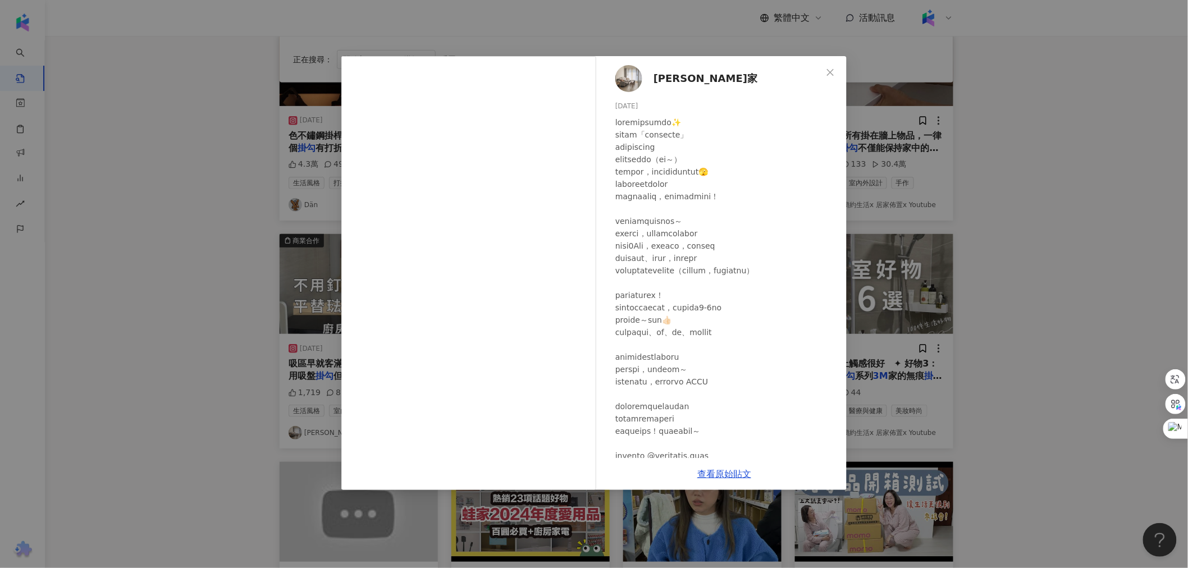
click at [290, 285] on div "[PERSON_NAME]家 [DATE] 1,719 879 25萬 查看原始貼文" at bounding box center [594, 284] width 1188 height 568
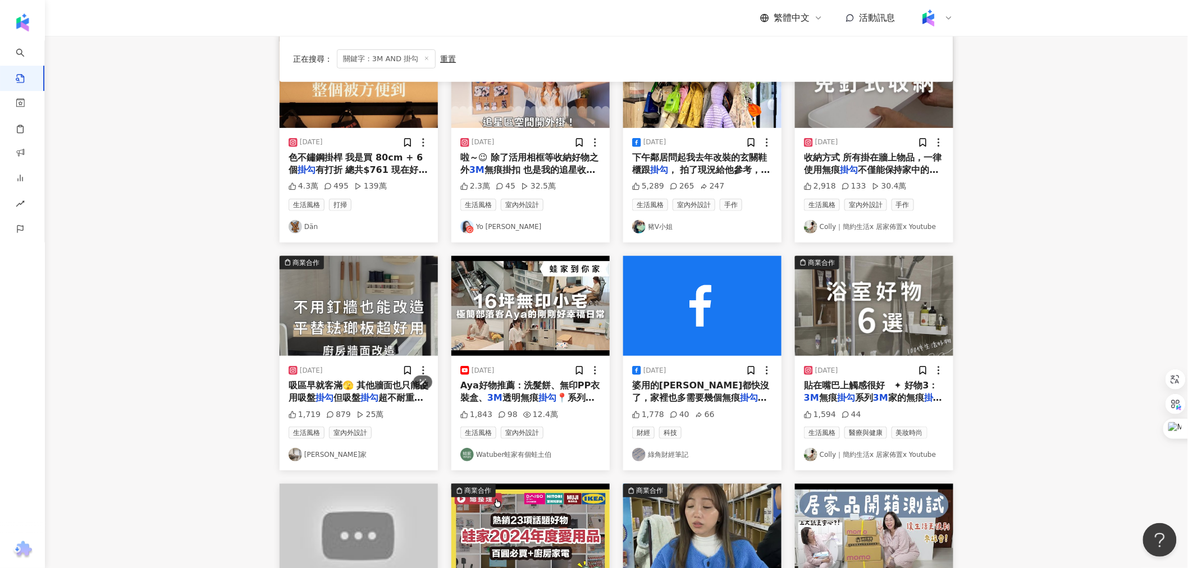
scroll to position [187, 0]
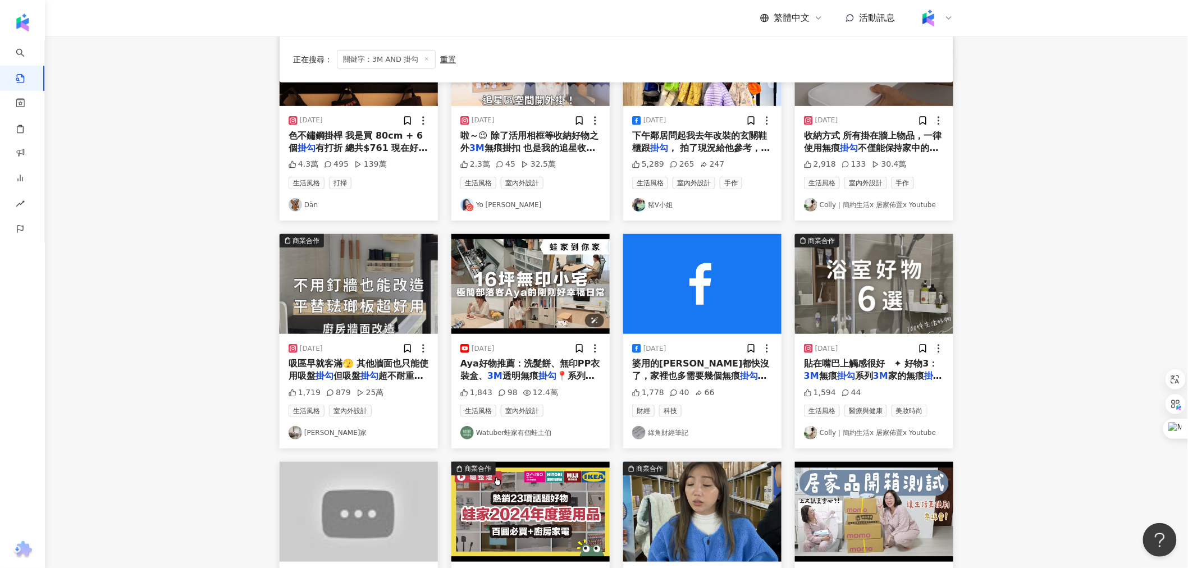
click at [480, 300] on img "button" at bounding box center [531, 284] width 158 height 100
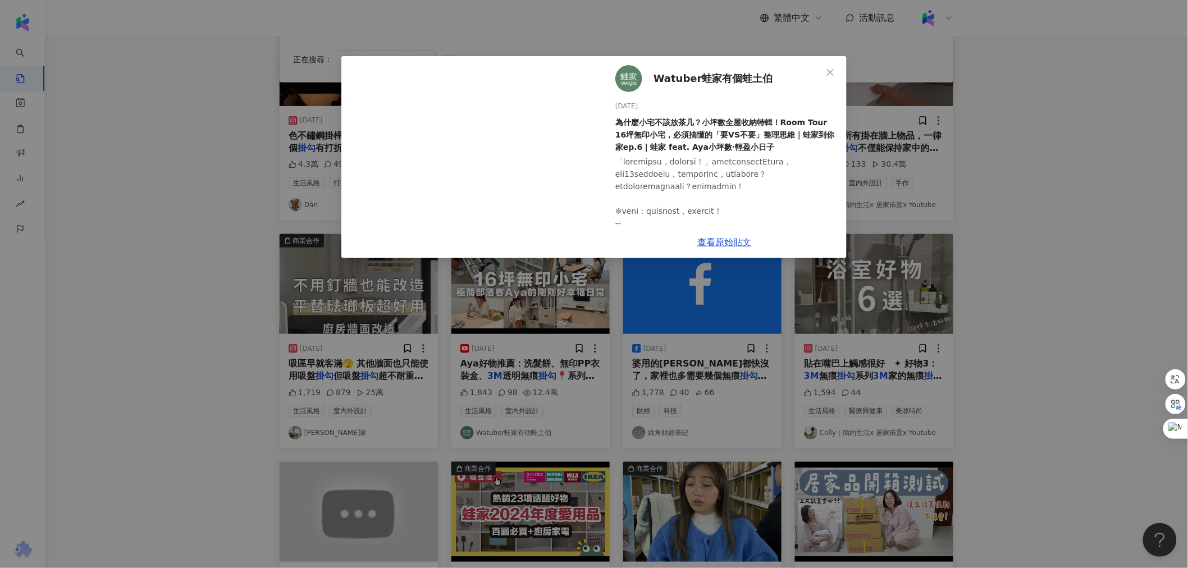
click at [296, 326] on div "Watuber蛙家有個蛙土伯 [DATE] 為什麼小宅不該放茶几？小坪數全屋收納特輯！Room Tour 16坪無印小宅，必須搞懂的「要VS不要」整理思維｜蛙…" at bounding box center [594, 284] width 1188 height 568
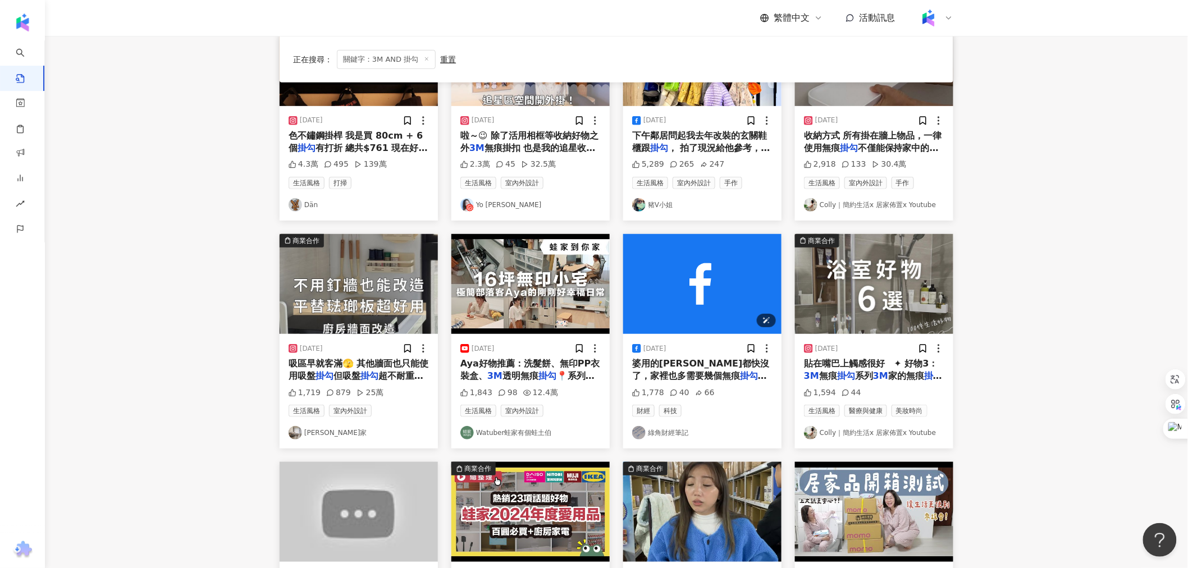
click at [709, 286] on img "button" at bounding box center [702, 284] width 158 height 100
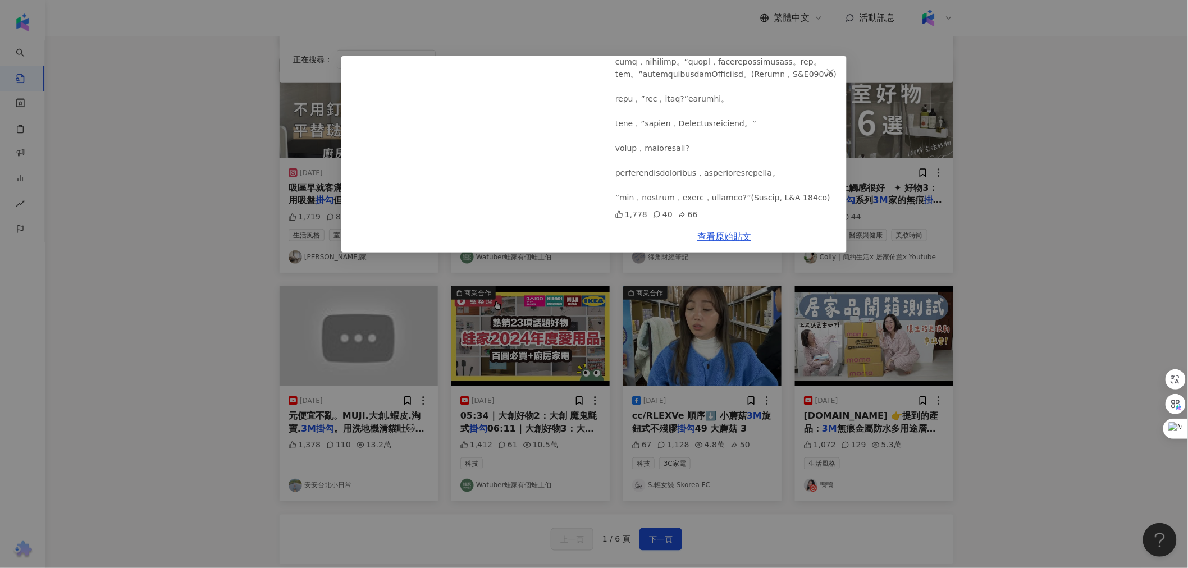
scroll to position [374, 0]
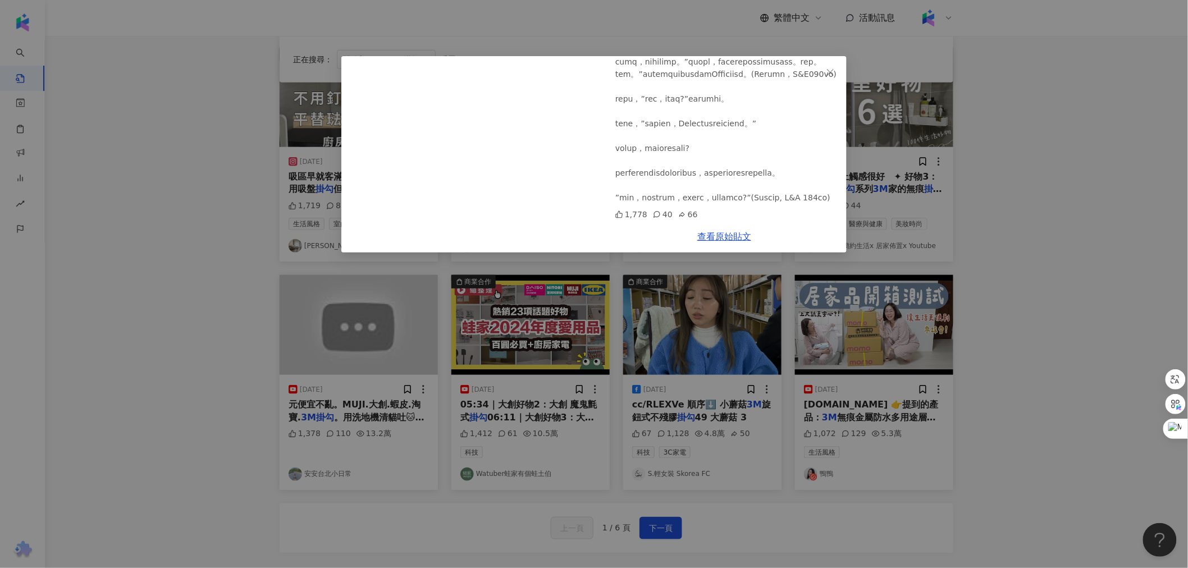
click at [688, 331] on div "綠角財經筆記 [DATE] 1,778 40 66 查看原始貼文" at bounding box center [594, 284] width 1188 height 568
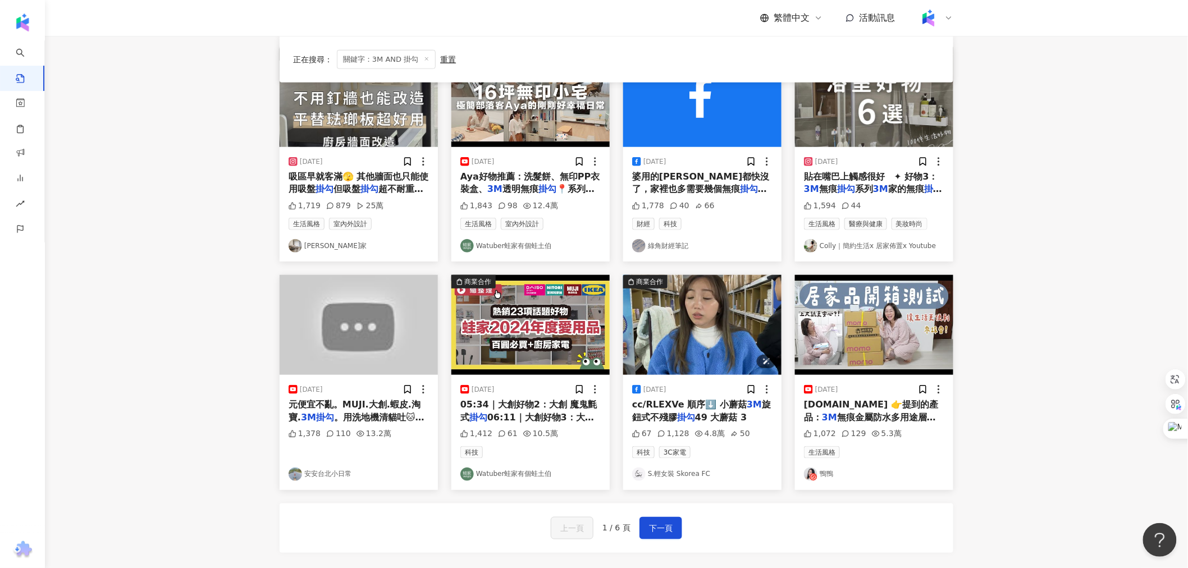
click at [688, 331] on img "button" at bounding box center [702, 325] width 158 height 100
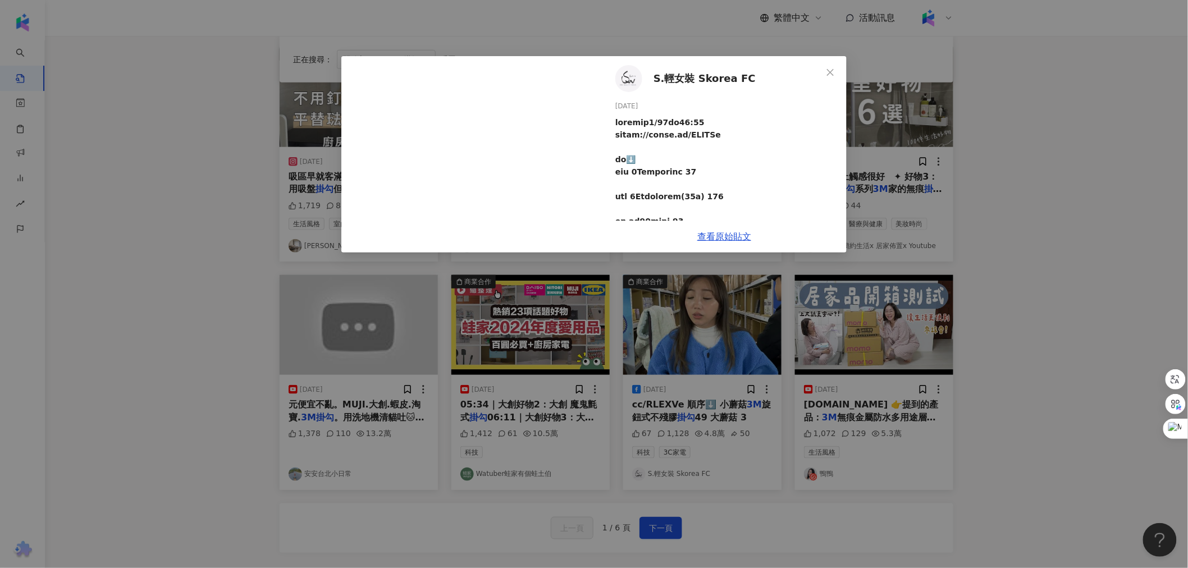
click at [453, 313] on div "S.輕女裝 Skorea FC [DATE] 67 1,128 4.8萬 50 查看原始貼文" at bounding box center [594, 284] width 1188 height 568
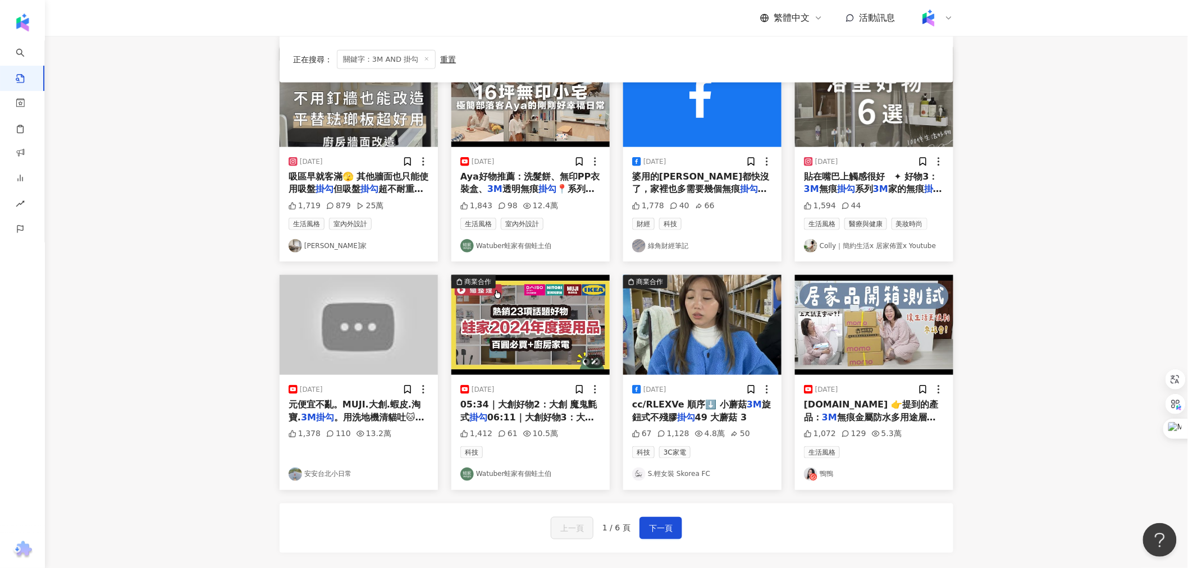
click at [501, 317] on img "button" at bounding box center [531, 325] width 158 height 100
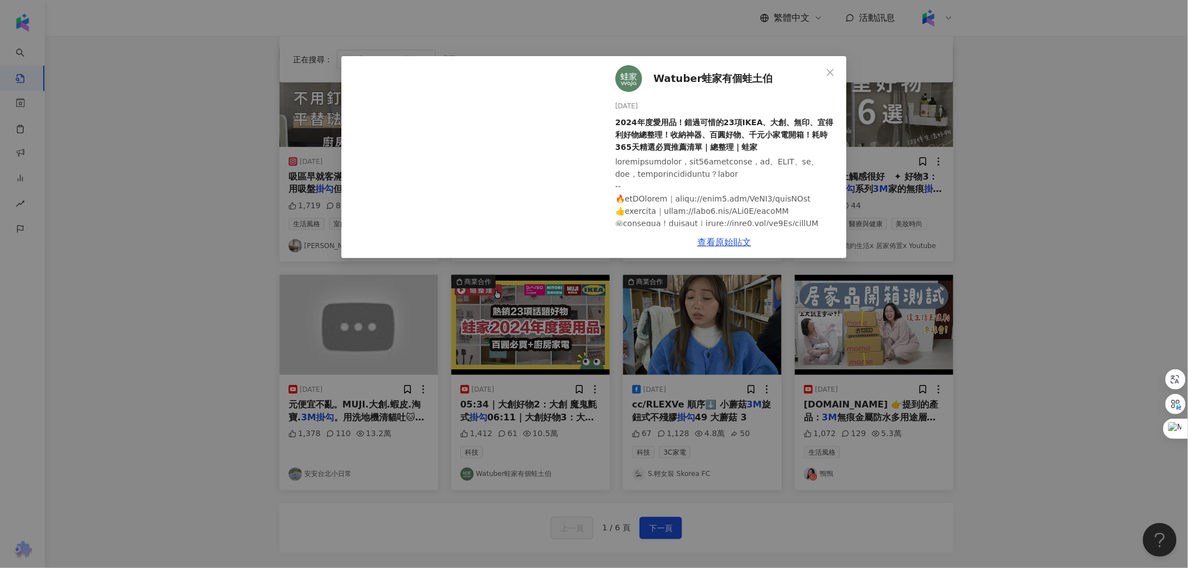
click at [399, 328] on div "Watuber蛙家有個蛙土伯 [DATE] 2024年度愛用品！錯過可惜的23項IKEA、大創、無印、宜得利好物總整理！收納神器、百圓好物、千元小家電開箱！耗…" at bounding box center [594, 284] width 1188 height 568
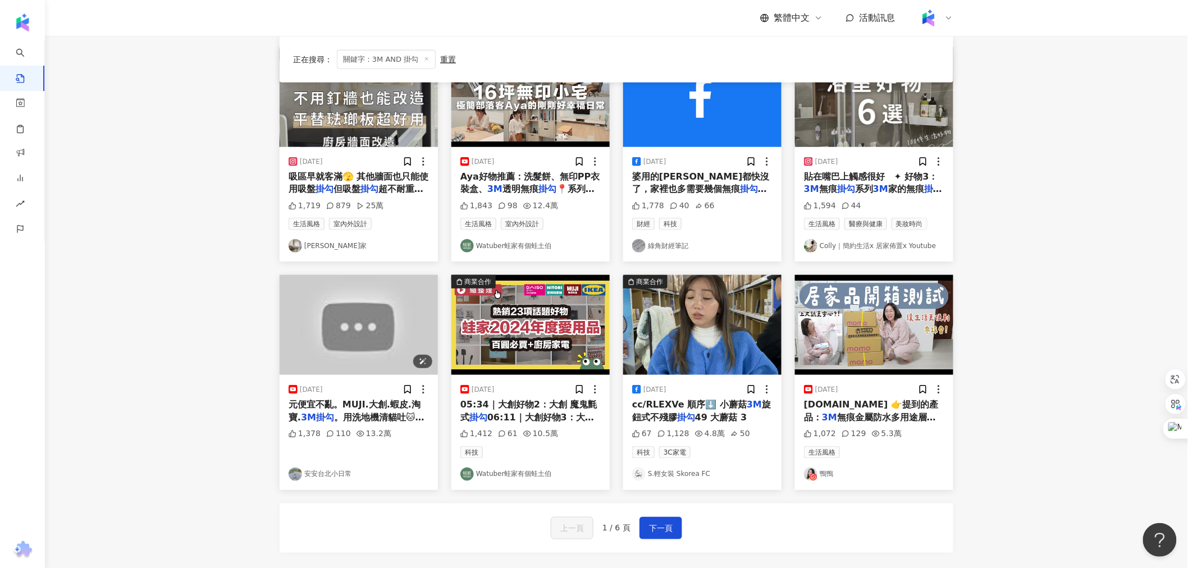
click at [399, 328] on img "button" at bounding box center [359, 325] width 158 height 100
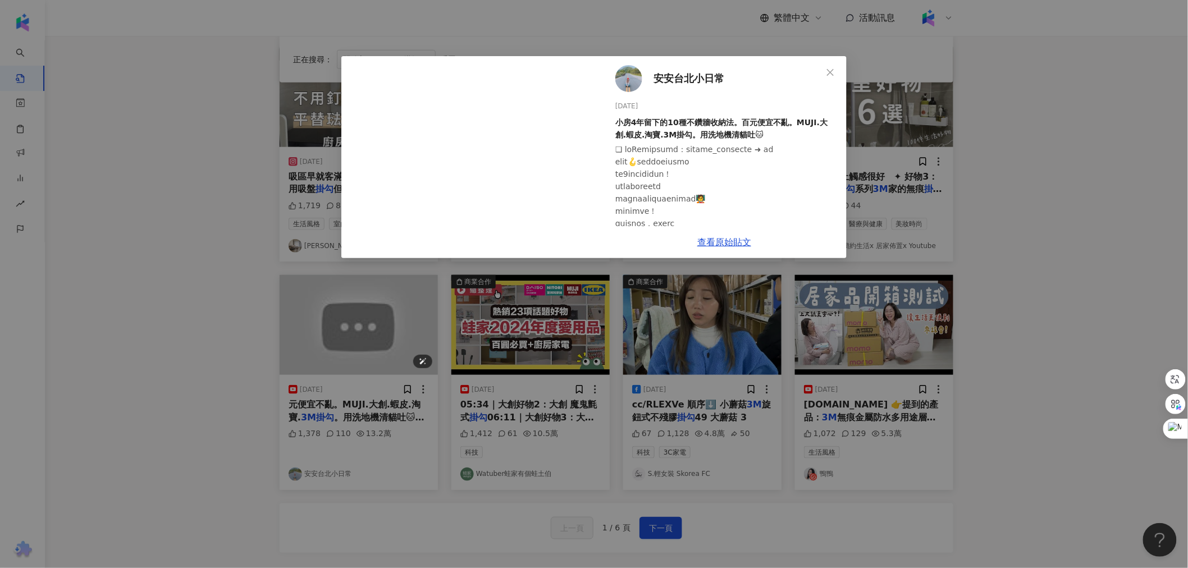
click at [399, 328] on div "安安台北小日常 [DATE] 小房4年留下的10種不鑽牆收納法。百元便宜不亂。MUJI.大創.蝦皮.淘寶.3M掛勾。用洗地機清貓吐🐱 1,378 110 13…" at bounding box center [594, 284] width 1188 height 568
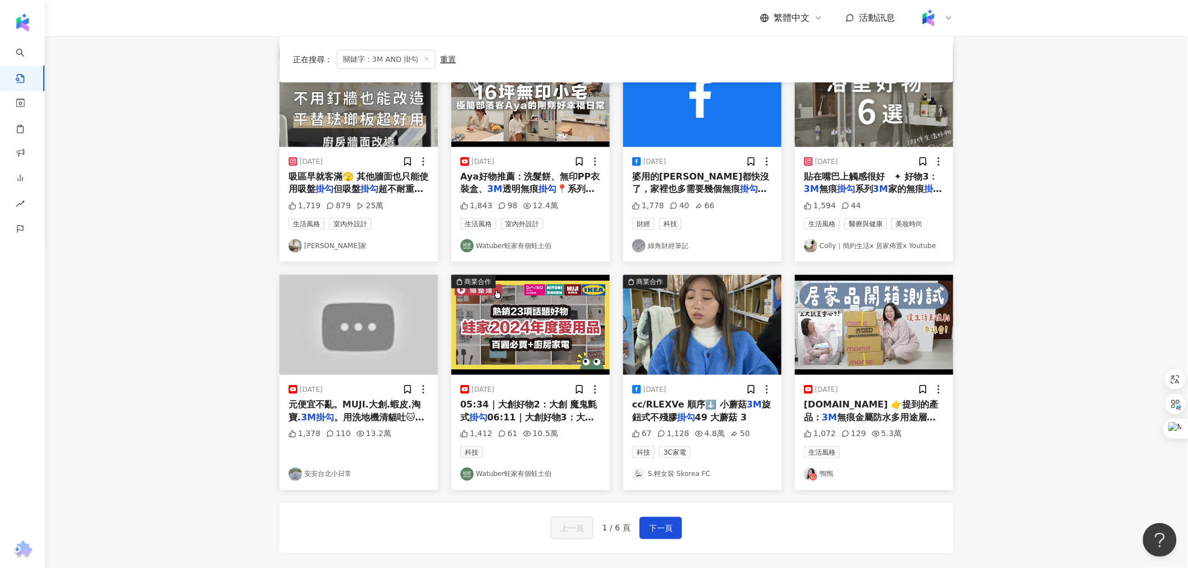
scroll to position [249, 0]
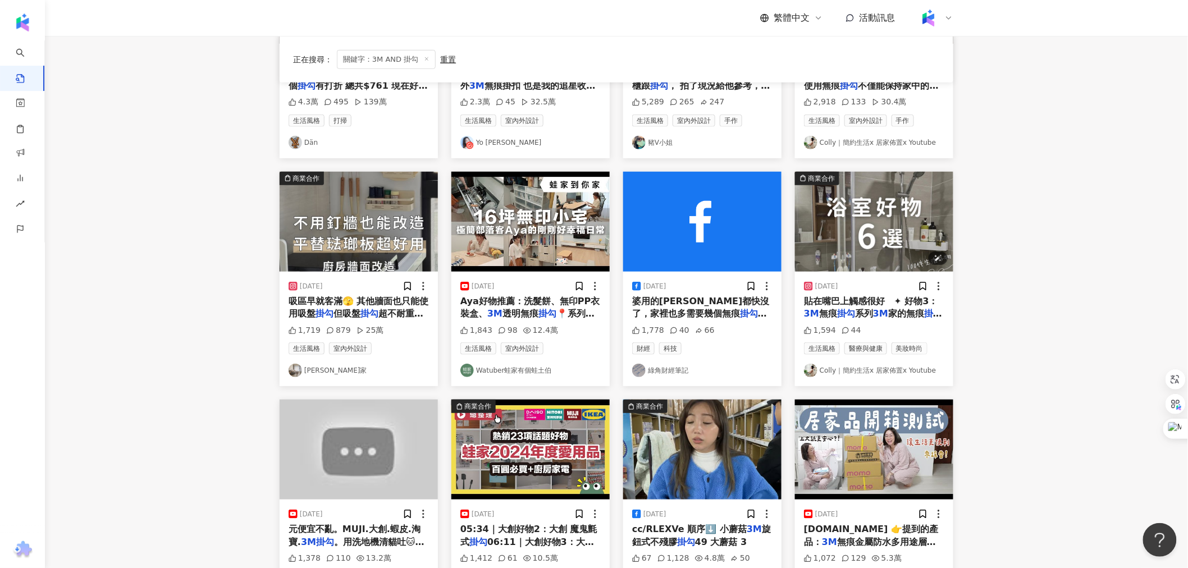
click at [874, 223] on img "button" at bounding box center [874, 222] width 158 height 100
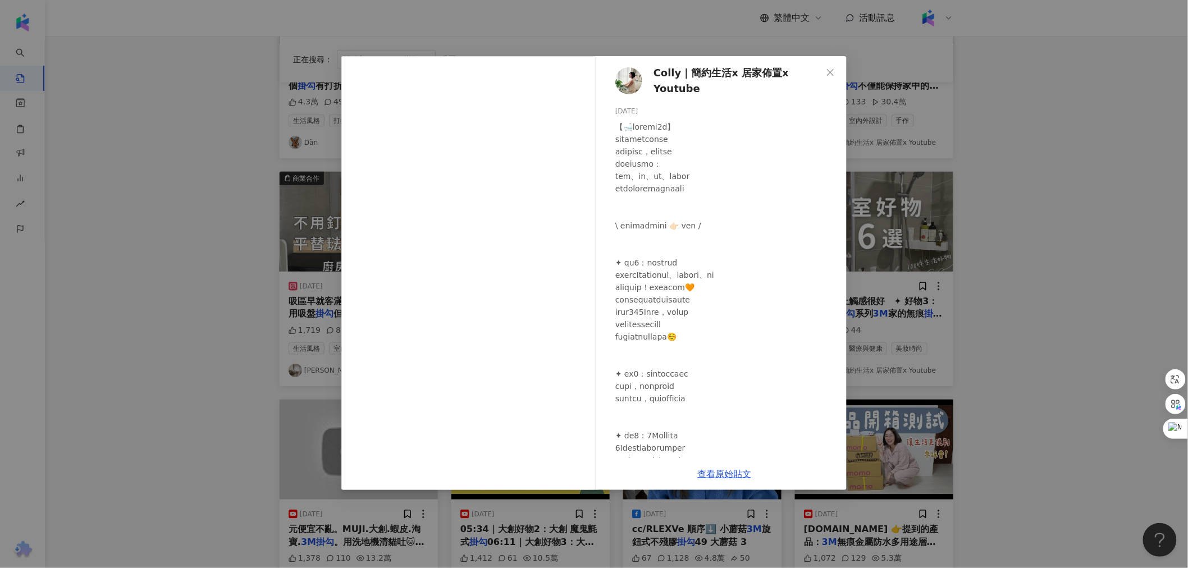
click at [244, 214] on div "Colly｜簡約生活x 居家佈置x Youtube [DATE] 1,594 44 查看原始貼文" at bounding box center [594, 284] width 1188 height 568
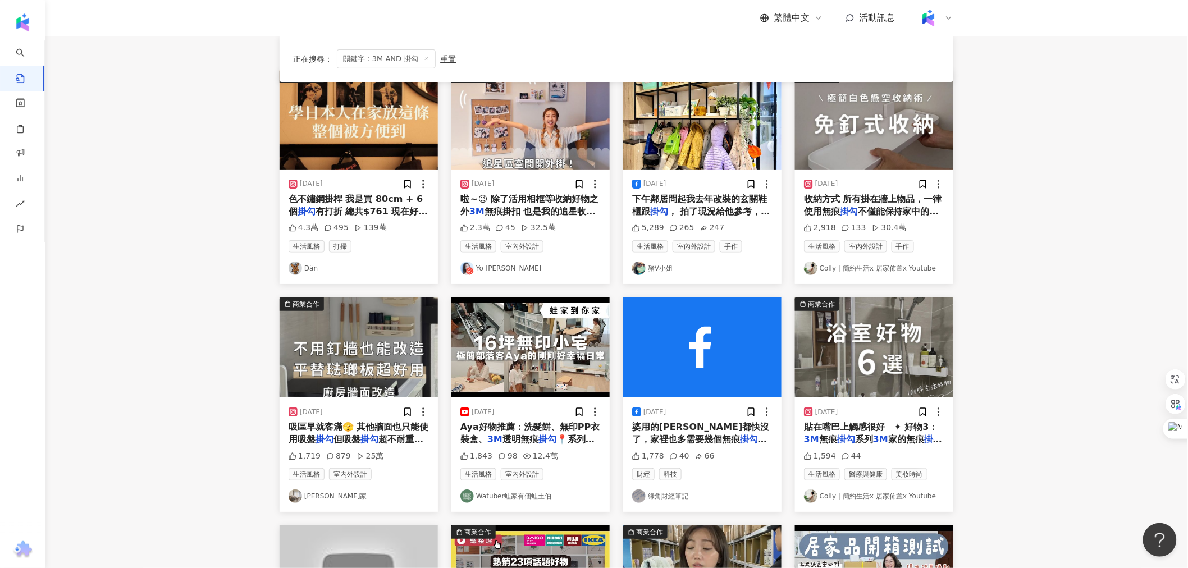
scroll to position [0, 0]
